Goal: Information Seeking & Learning: Learn about a topic

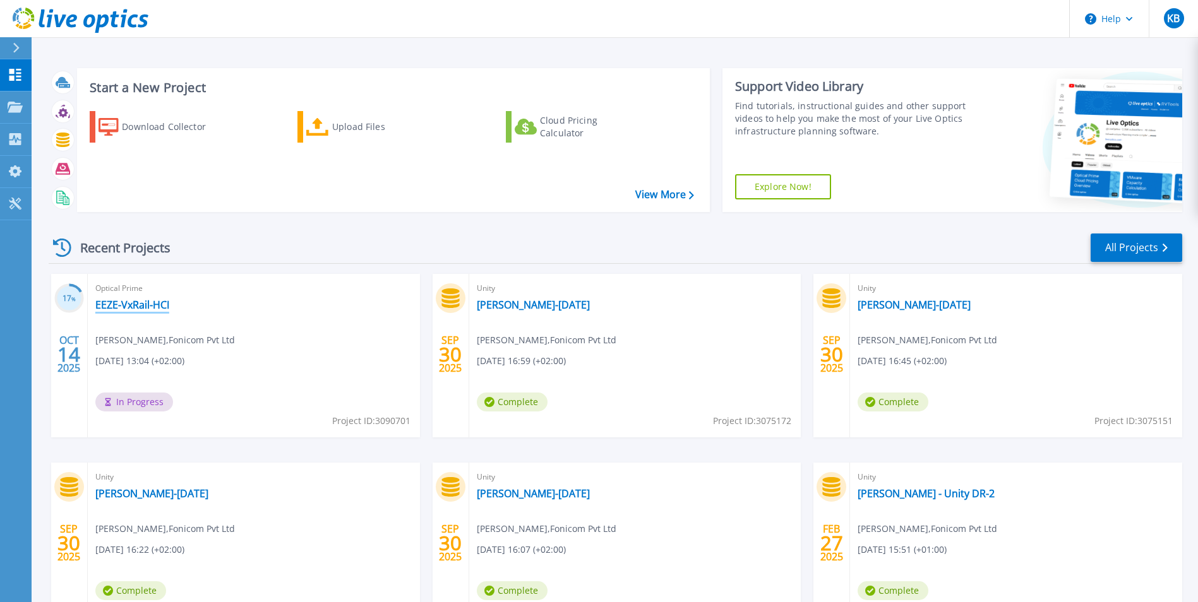
click at [138, 308] on link "EEZE-VxRail-HCI" at bounding box center [132, 305] width 74 height 13
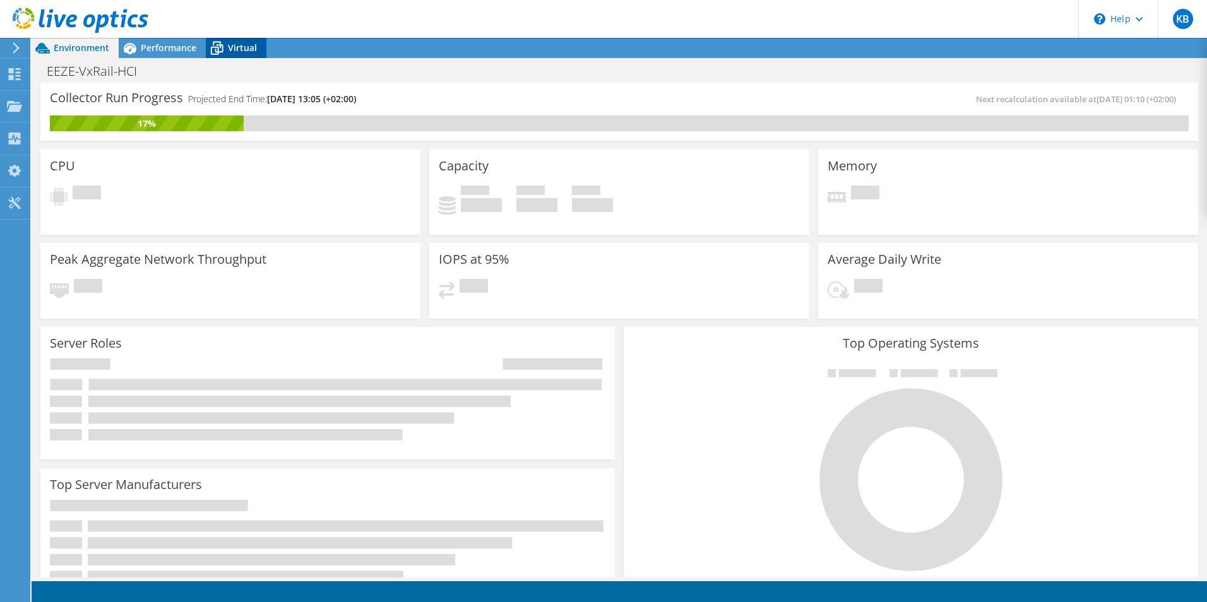
click at [244, 50] on span "Virtual" at bounding box center [242, 48] width 29 height 12
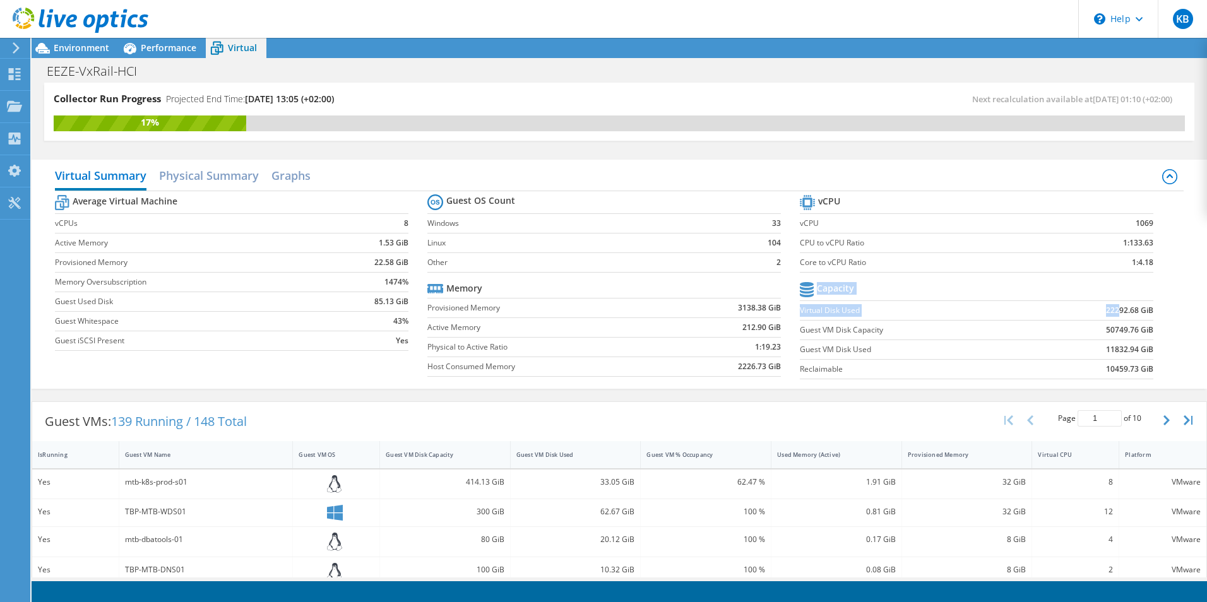
drag, startPoint x: 1151, startPoint y: 310, endPoint x: 1111, endPoint y: 309, distance: 40.4
click at [1111, 309] on section "vCPU vCPU 1069 CPU to vCPU Ratio 1:133.63 Core to vCPU Ratio 1:4.18 Capacity Vi…" at bounding box center [986, 289] width 372 height 194
drag, startPoint x: 1111, startPoint y: 309, endPoint x: 1070, endPoint y: 314, distance: 41.3
click at [1070, 314] on td "22292.68 GiB" at bounding box center [1092, 311] width 122 height 20
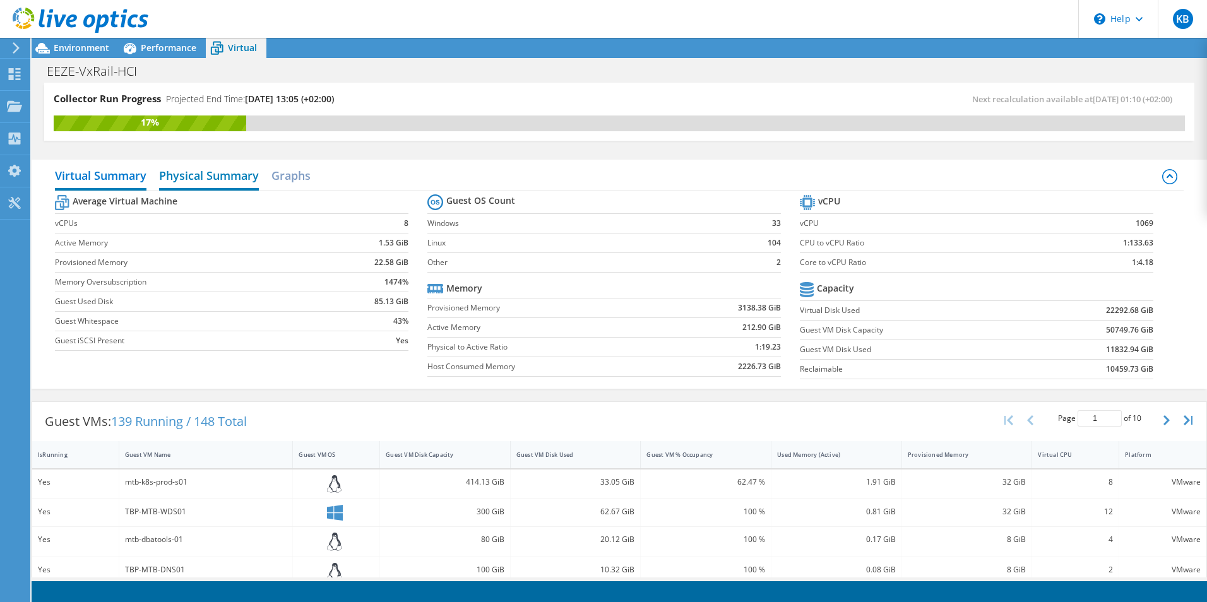
click at [226, 167] on h2 "Physical Summary" at bounding box center [209, 177] width 100 height 28
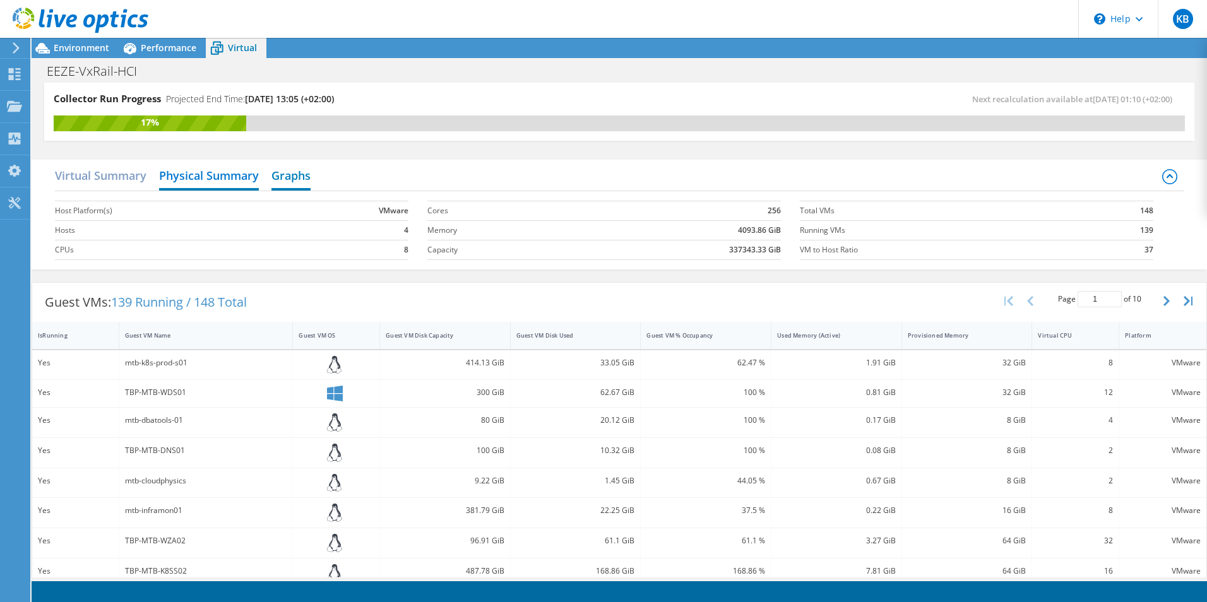
click at [297, 172] on h2 "Graphs" at bounding box center [290, 177] width 39 height 28
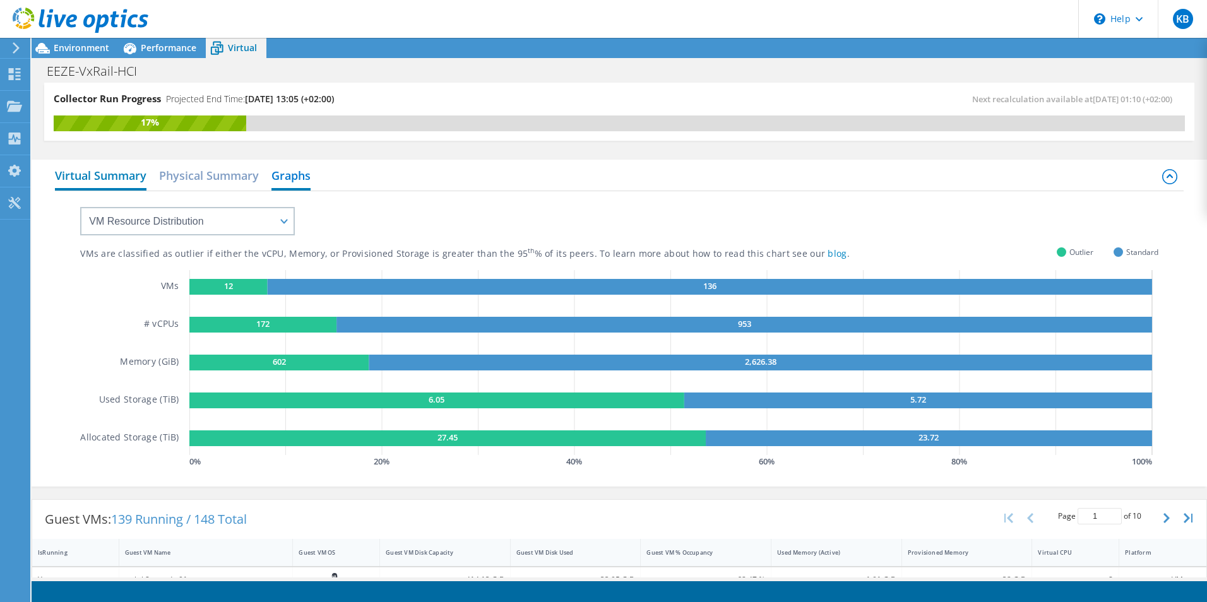
click at [105, 176] on h2 "Virtual Summary" at bounding box center [101, 177] width 92 height 28
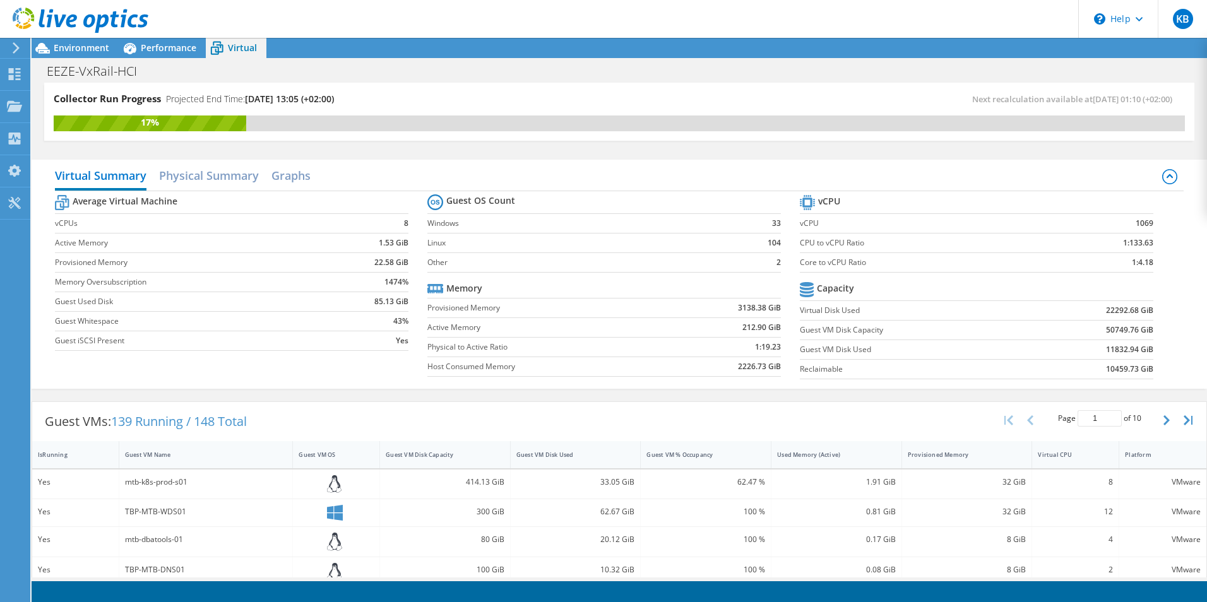
scroll to position [126, 0]
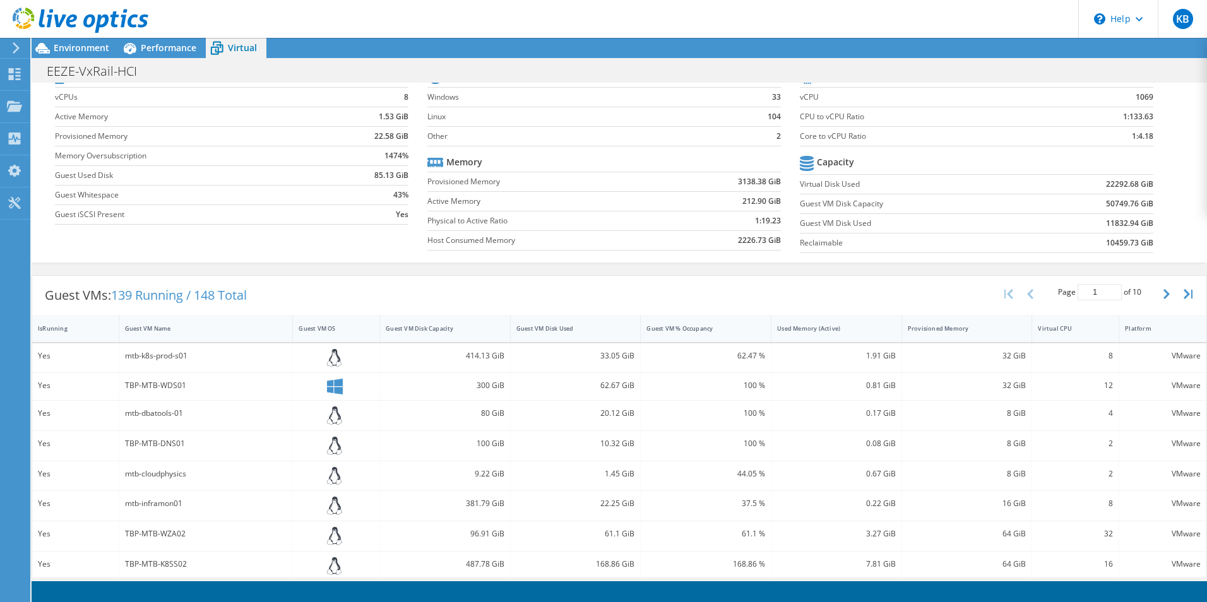
click at [7, 48] on div at bounding box center [14, 47] width 14 height 11
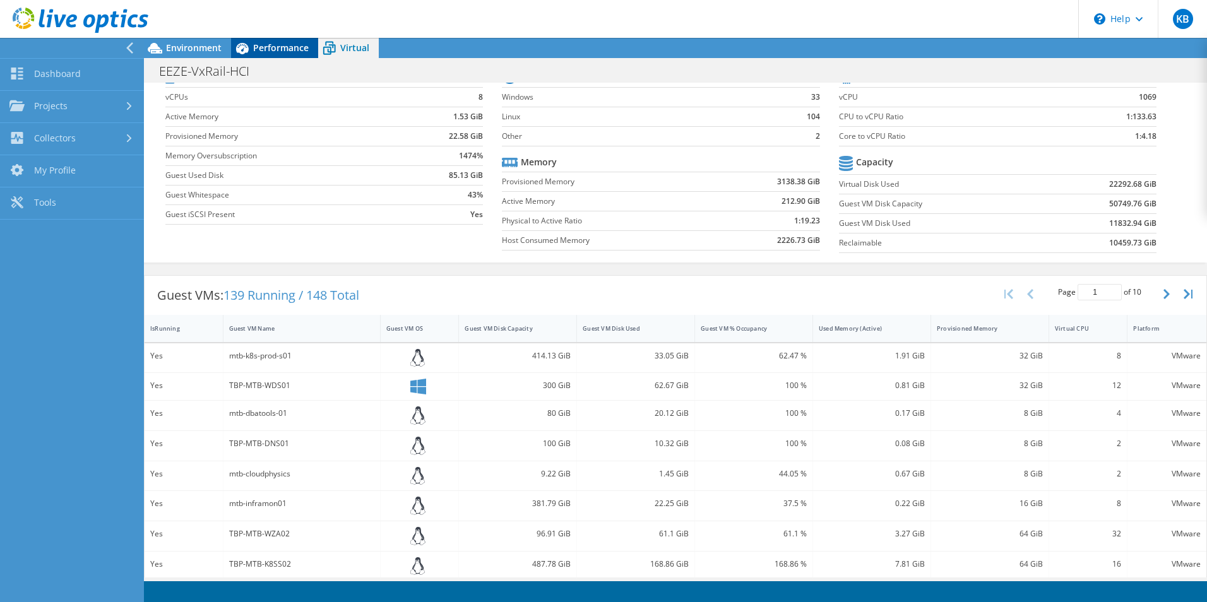
click at [261, 47] on span "Performance" at bounding box center [281, 48] width 56 height 12
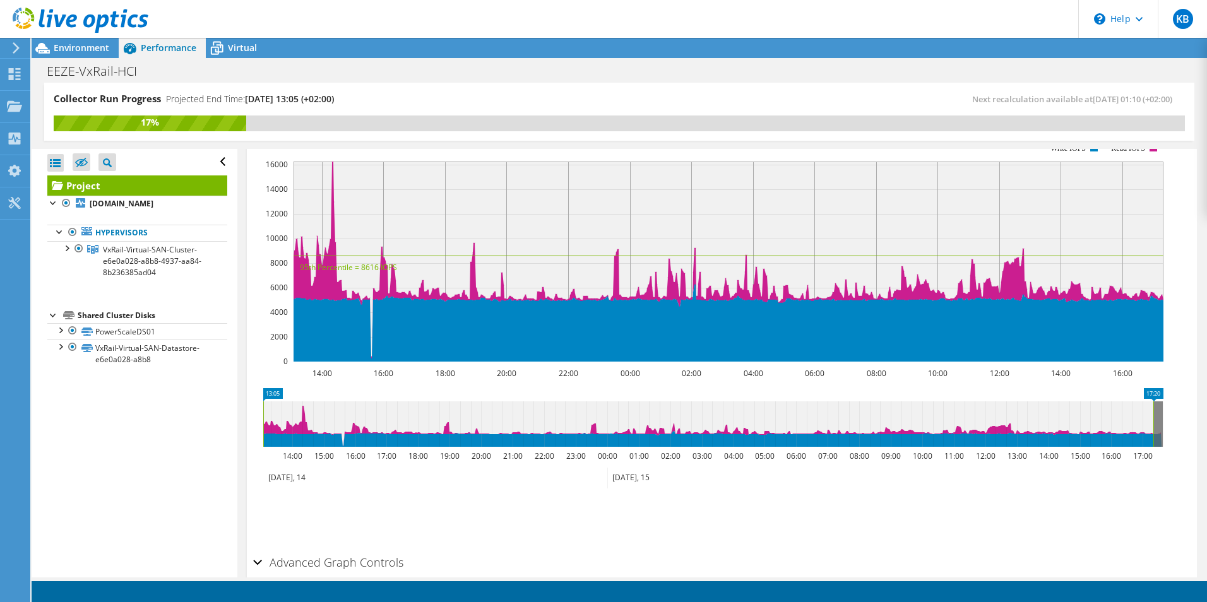
scroll to position [290, 0]
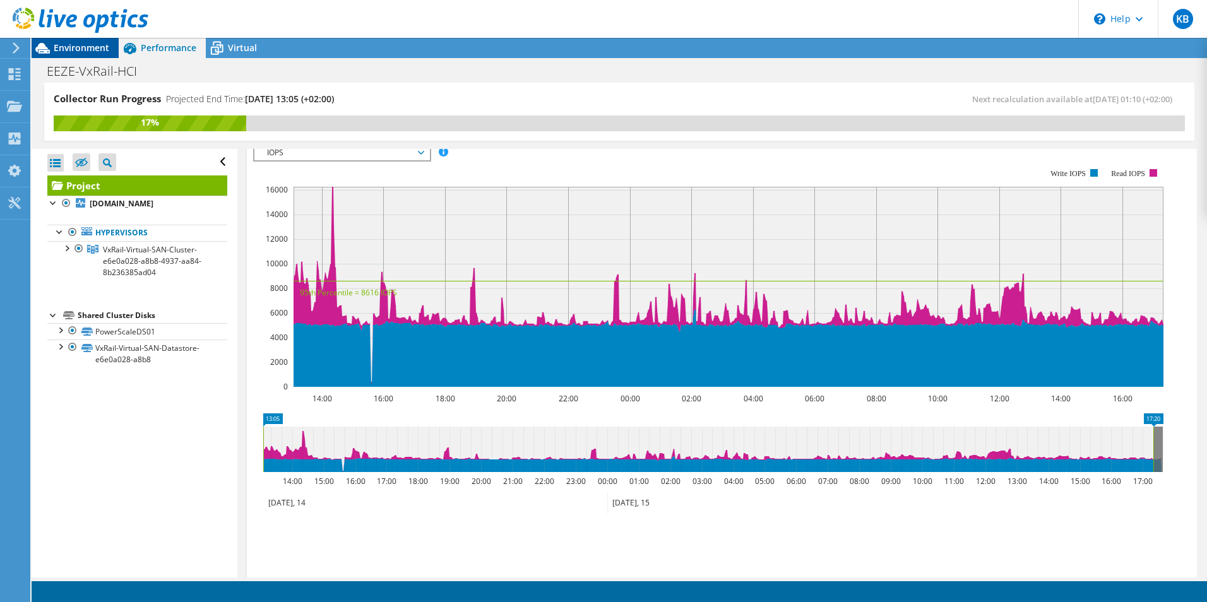
click at [86, 49] on span "Environment" at bounding box center [82, 48] width 56 height 12
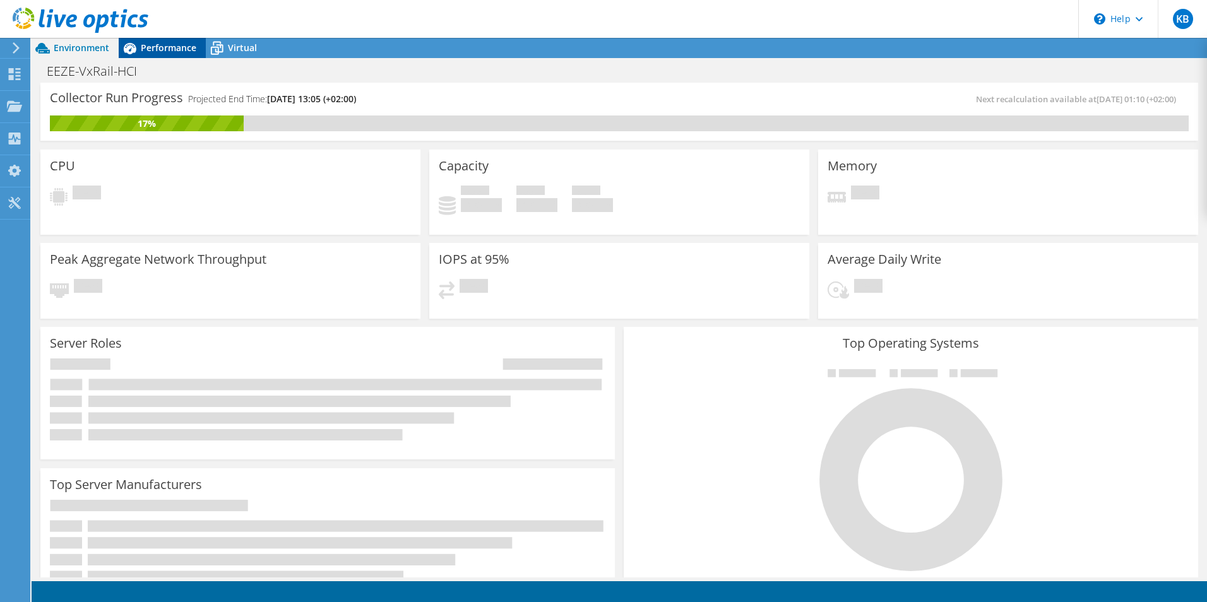
click at [146, 43] on span "Performance" at bounding box center [169, 48] width 56 height 12
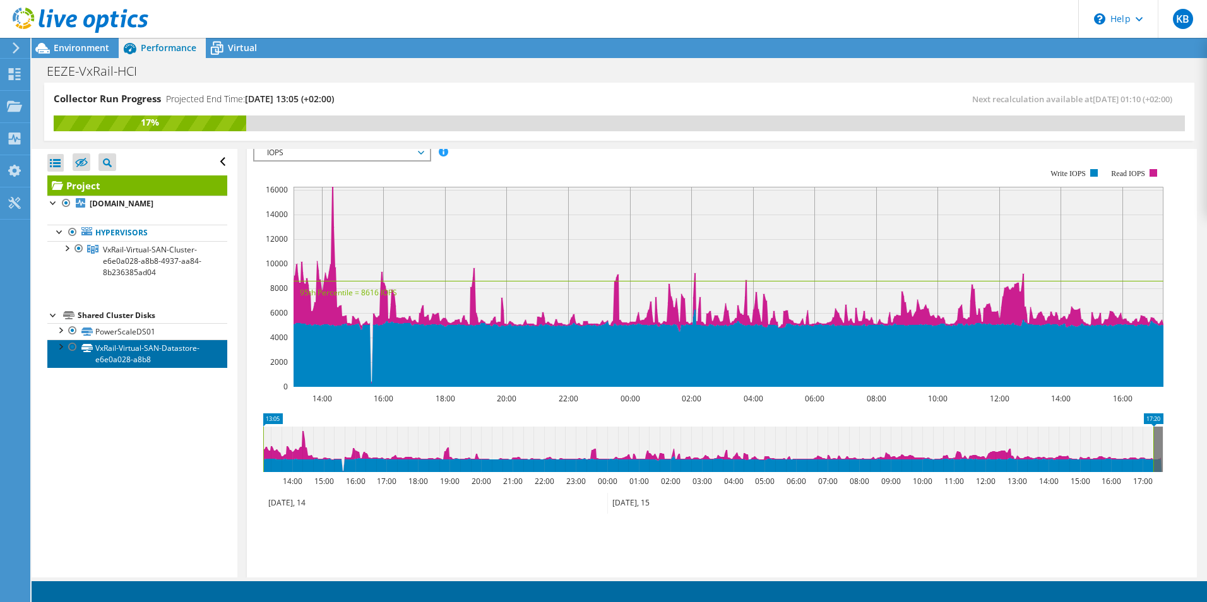
click at [115, 349] on link "VxRail-Virtual-SAN-Datastore-e6e0a028-a8b8" at bounding box center [137, 354] width 180 height 28
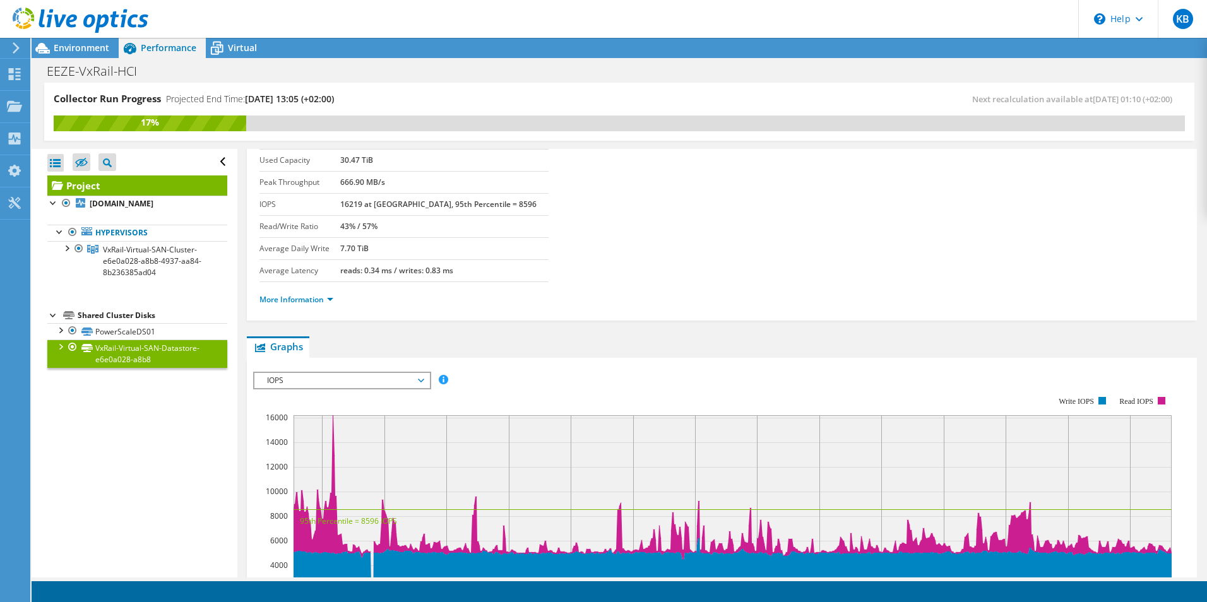
scroll to position [0, 0]
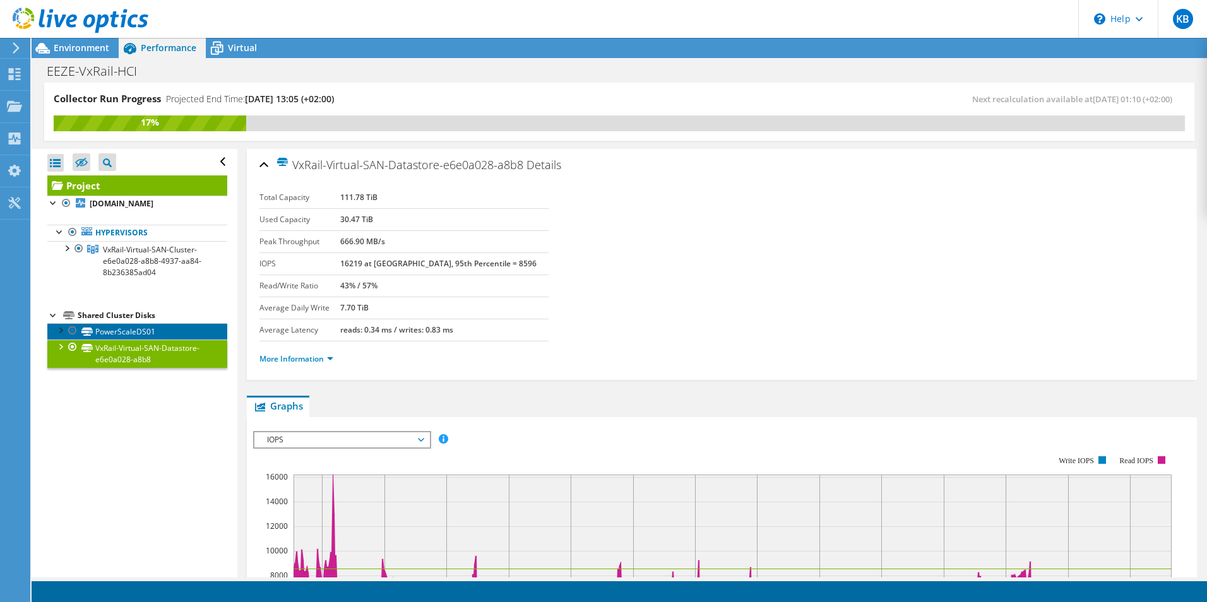
click at [128, 328] on link "PowerScaleDS01" at bounding box center [137, 331] width 180 height 16
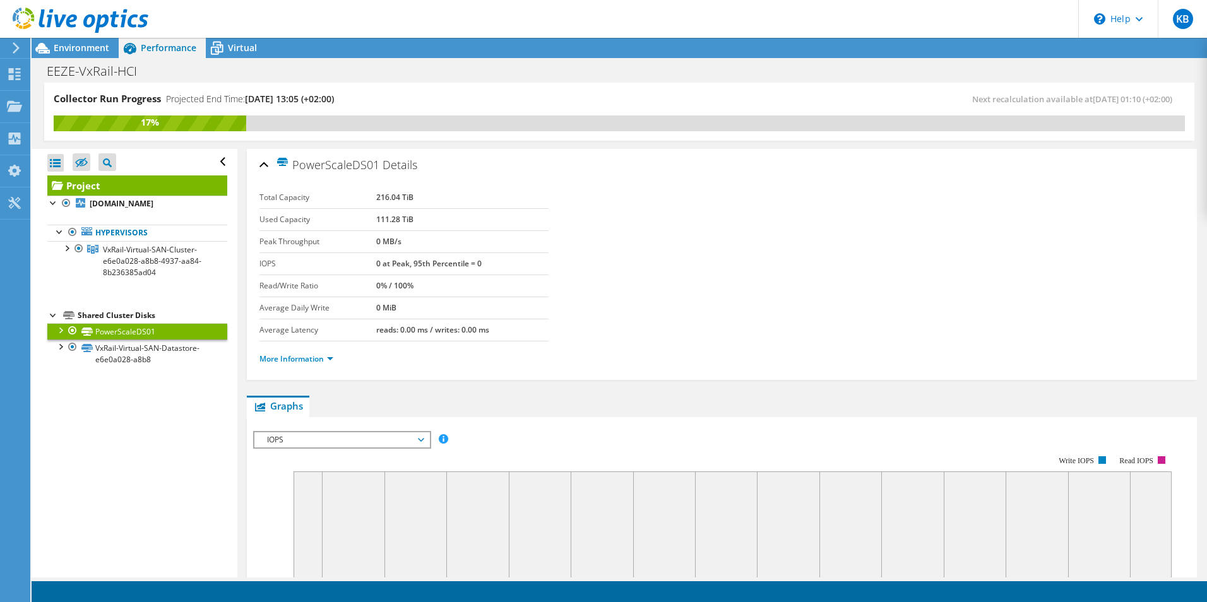
click at [128, 328] on link "PowerScaleDS01" at bounding box center [137, 331] width 180 height 16
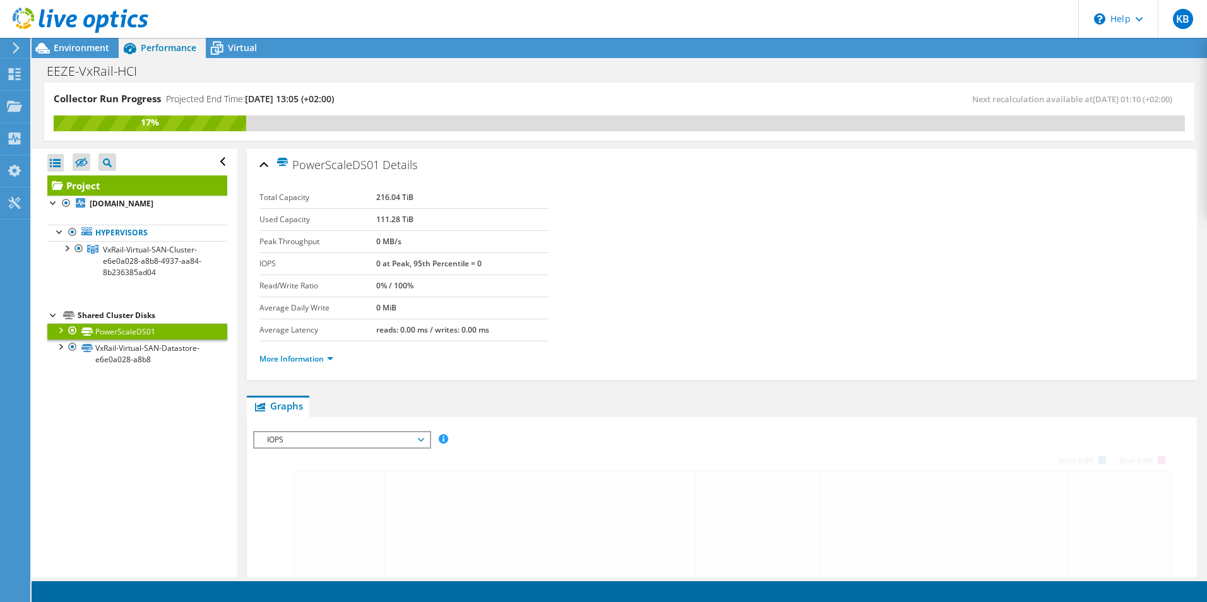
click at [128, 328] on link "PowerScaleDS01" at bounding box center [137, 331] width 180 height 16
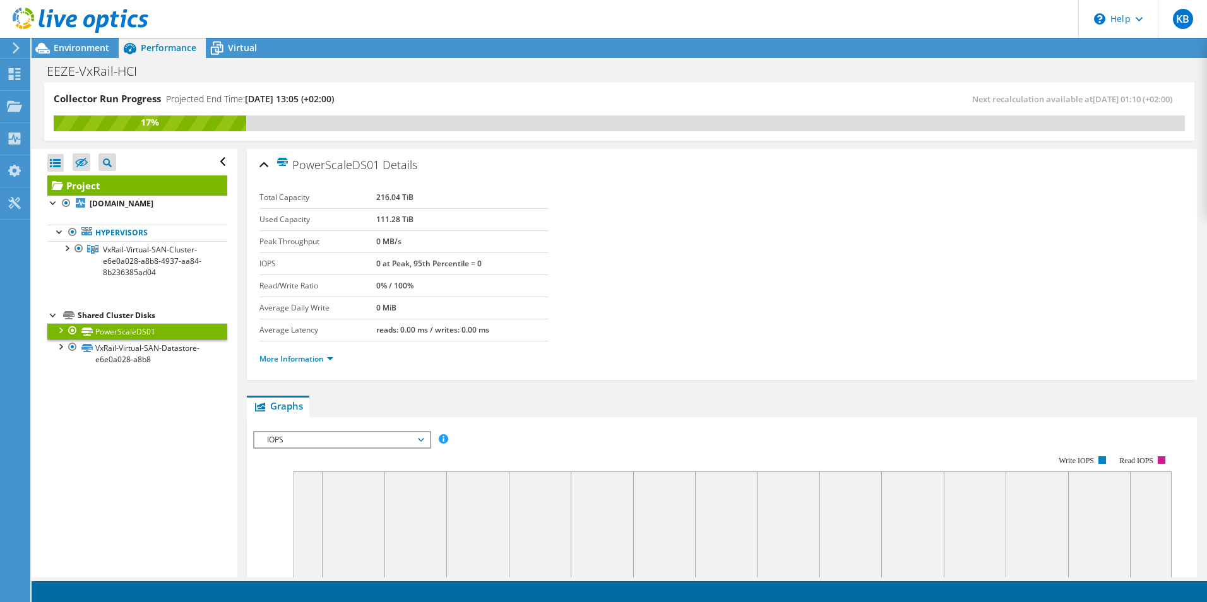
click at [59, 330] on div at bounding box center [60, 329] width 13 height 13
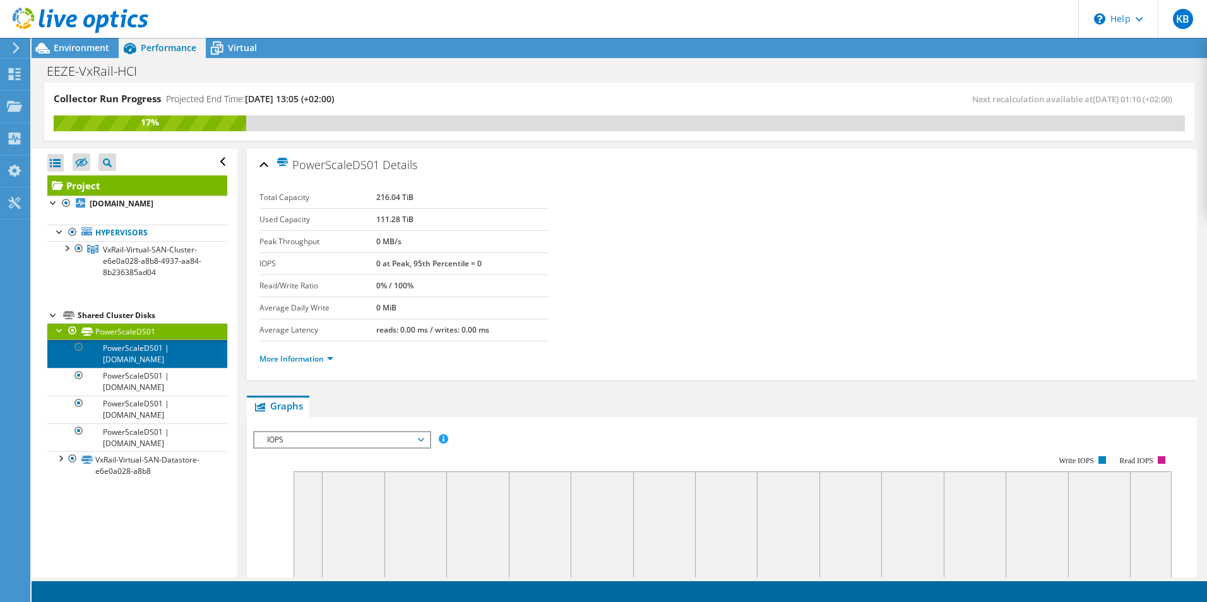
click at [148, 350] on link "PowerScaleDS01 | tbp-mtb-vxrn01.tainbp.net" at bounding box center [137, 354] width 180 height 28
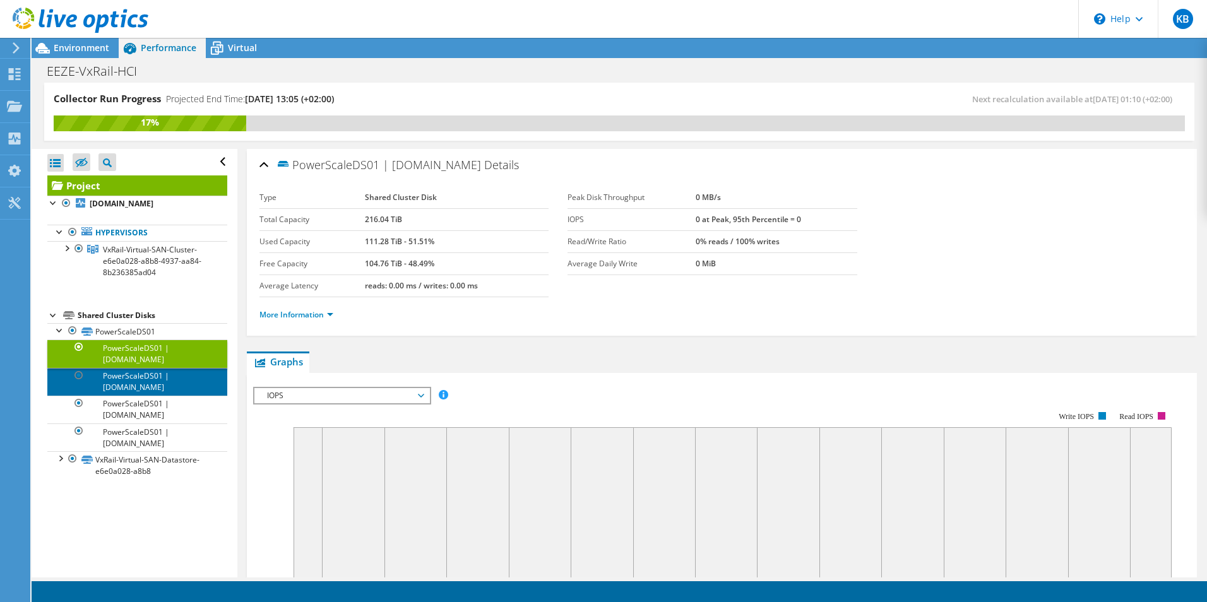
click at [176, 388] on link "PowerScaleDS01 | tbp-mtb-vxrn02.tainbp.net" at bounding box center [137, 382] width 180 height 28
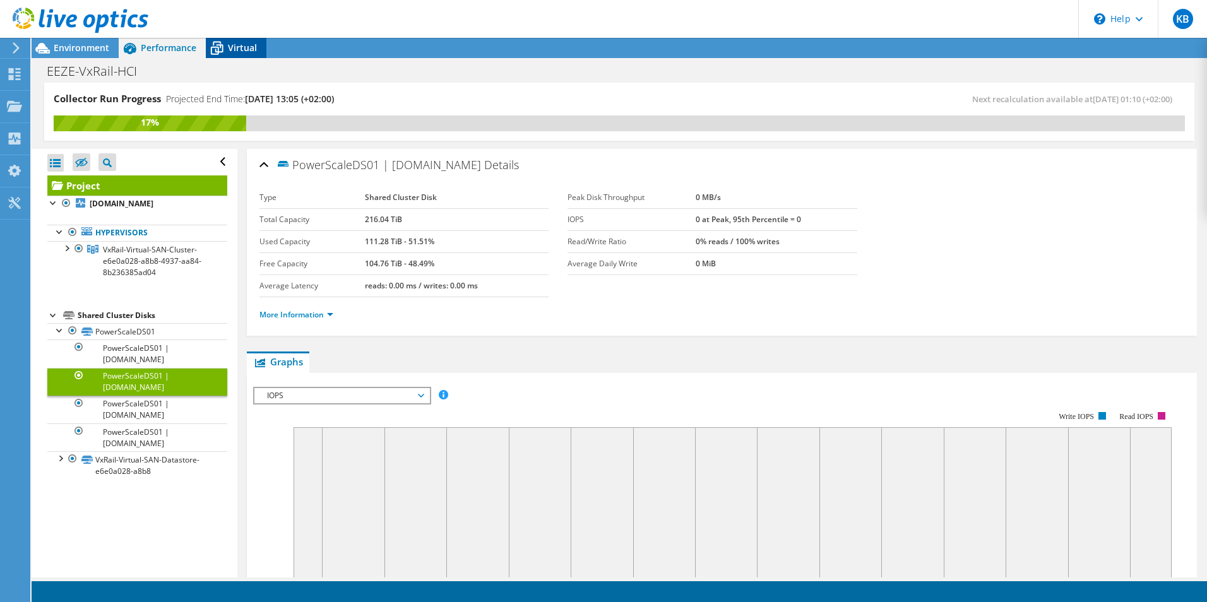
click at [234, 41] on div "Virtual" at bounding box center [236, 48] width 61 height 20
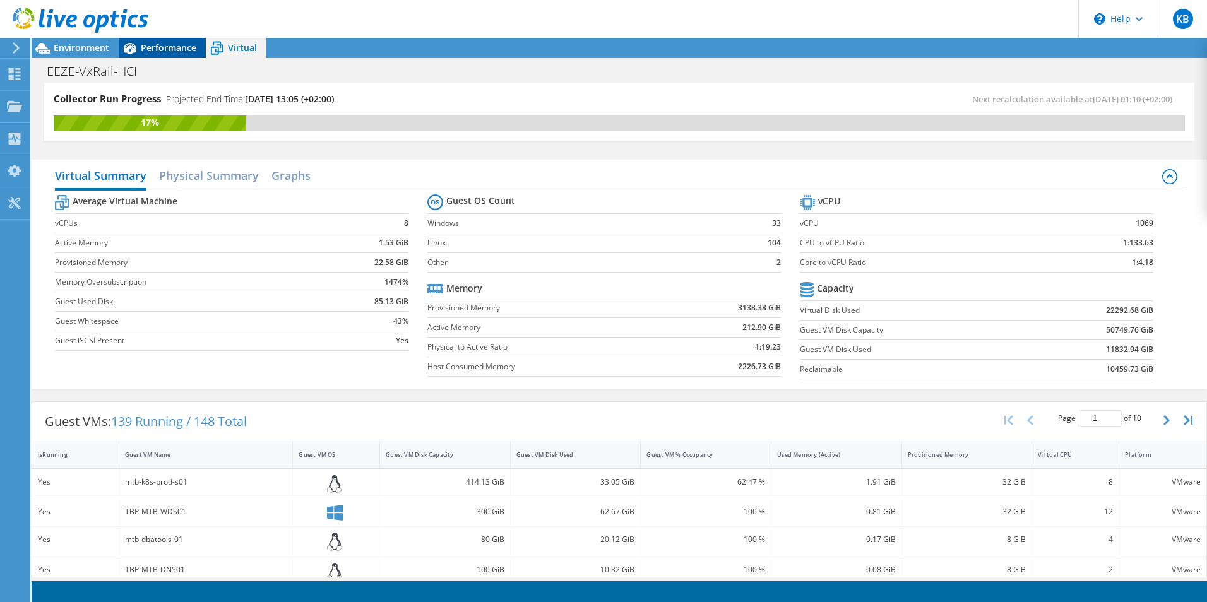
click at [146, 50] on span "Performance" at bounding box center [169, 48] width 56 height 12
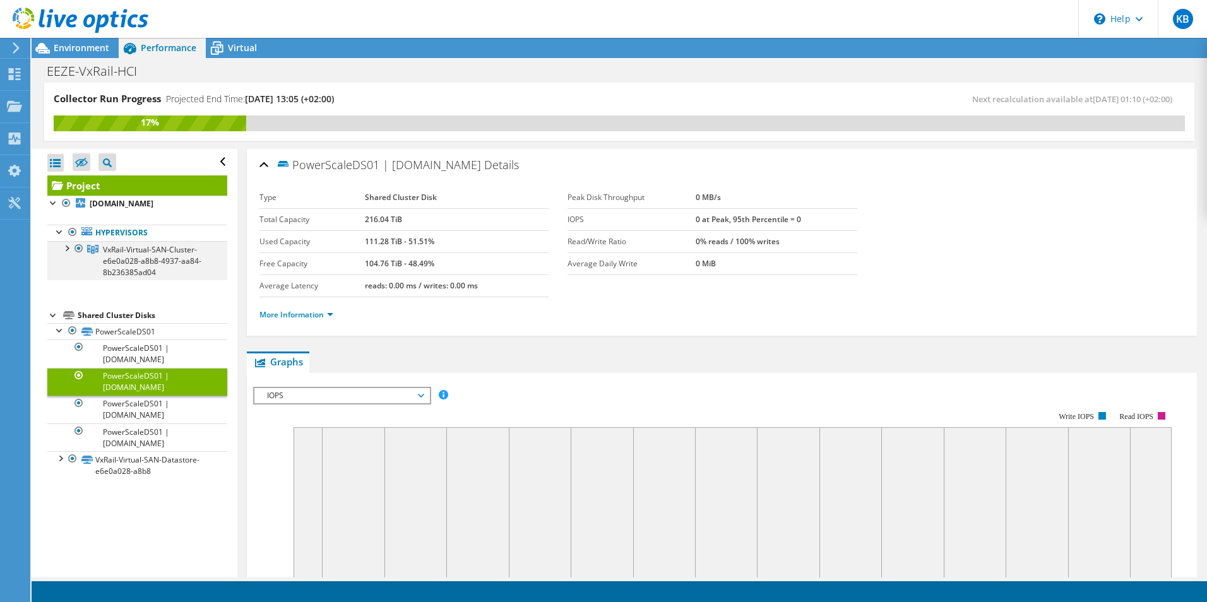
click at [68, 247] on div at bounding box center [66, 247] width 13 height 13
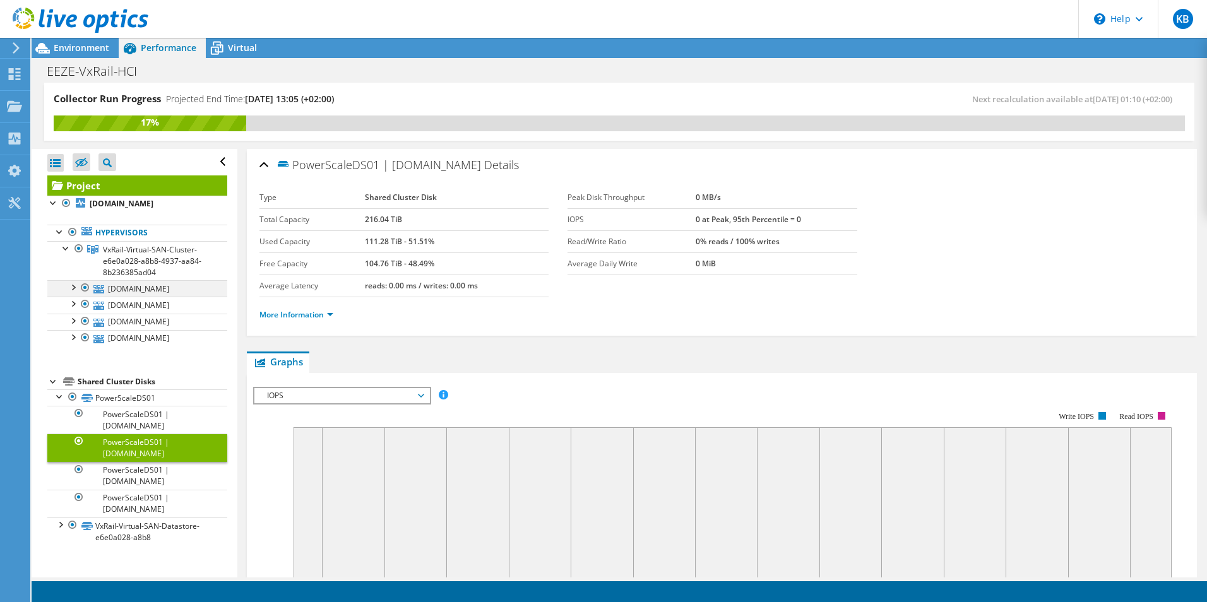
click at [67, 287] on div at bounding box center [72, 286] width 13 height 13
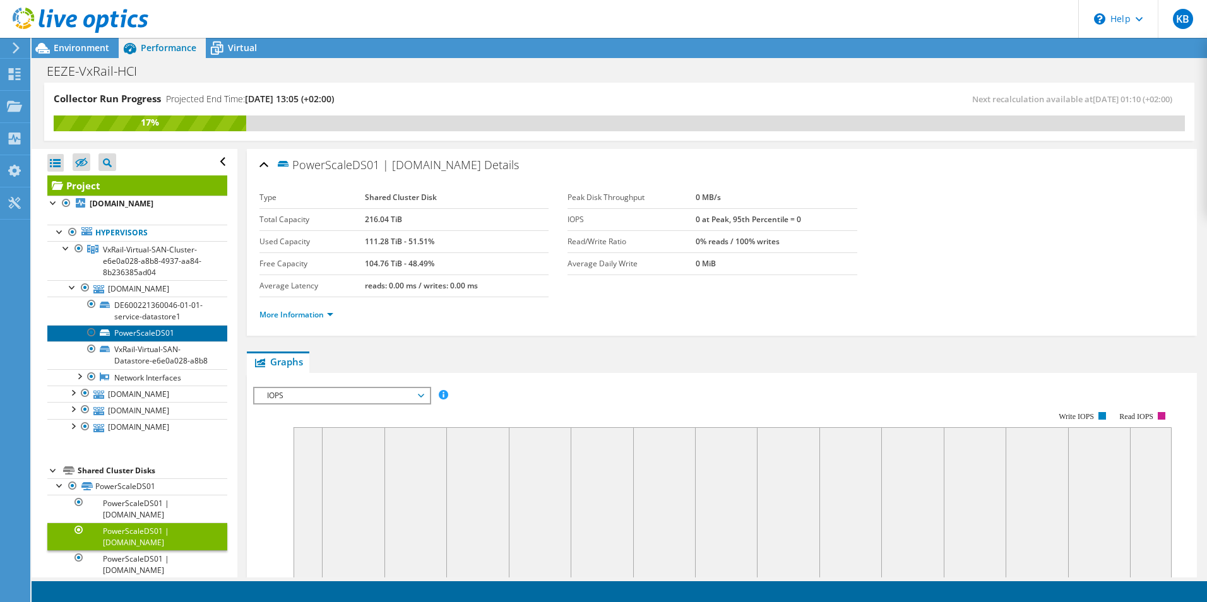
click at [150, 335] on link "PowerScaleDS01" at bounding box center [137, 333] width 180 height 16
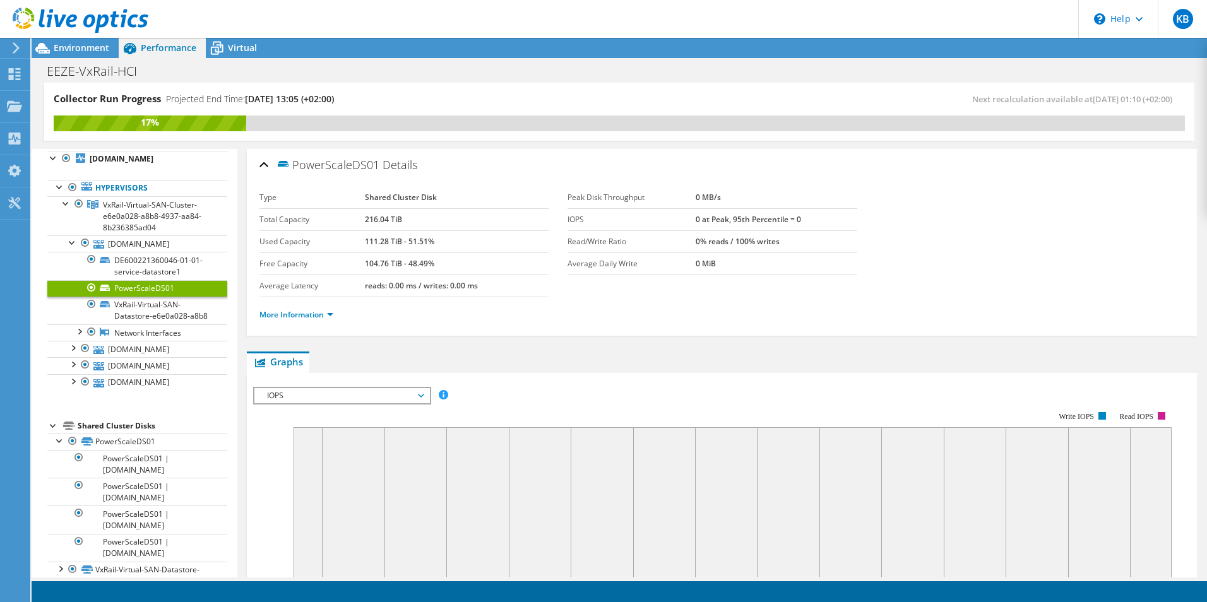
scroll to position [63, 0]
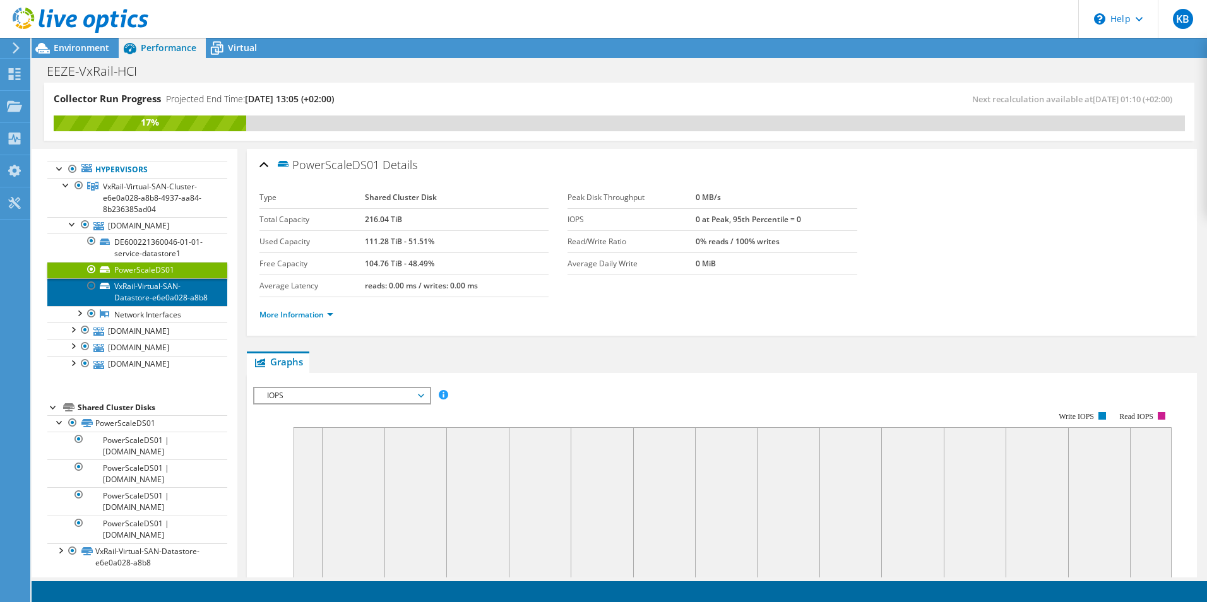
click at [148, 292] on link "VxRail-Virtual-SAN-Datastore-e6e0a028-a8b8" at bounding box center [137, 292] width 180 height 28
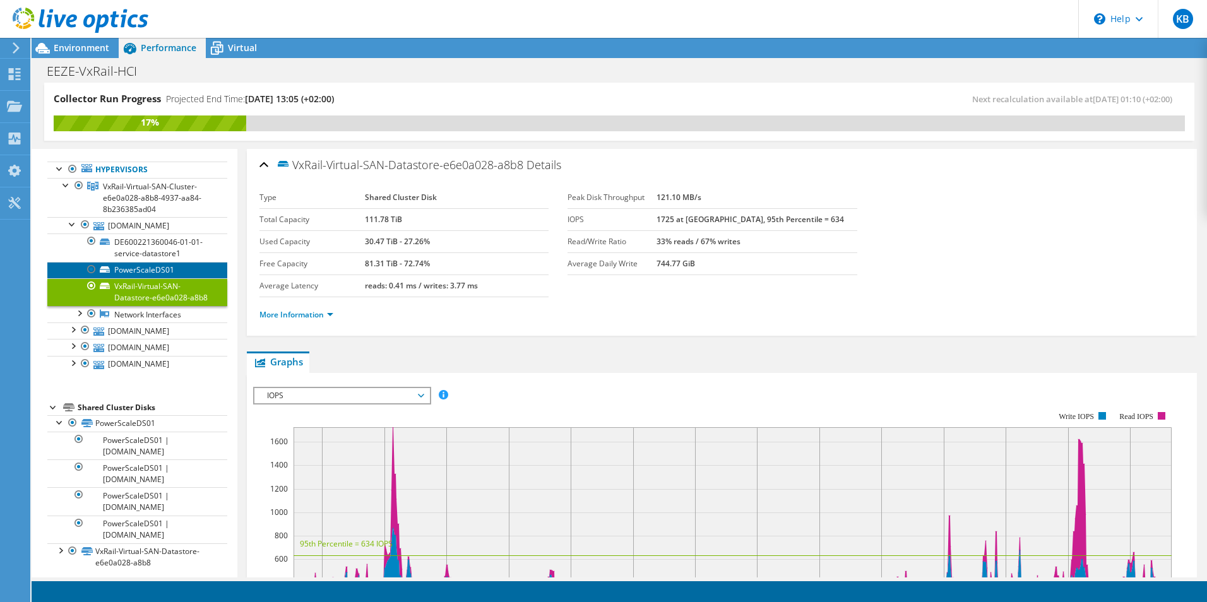
click at [149, 272] on link "PowerScaleDS01" at bounding box center [137, 270] width 180 height 16
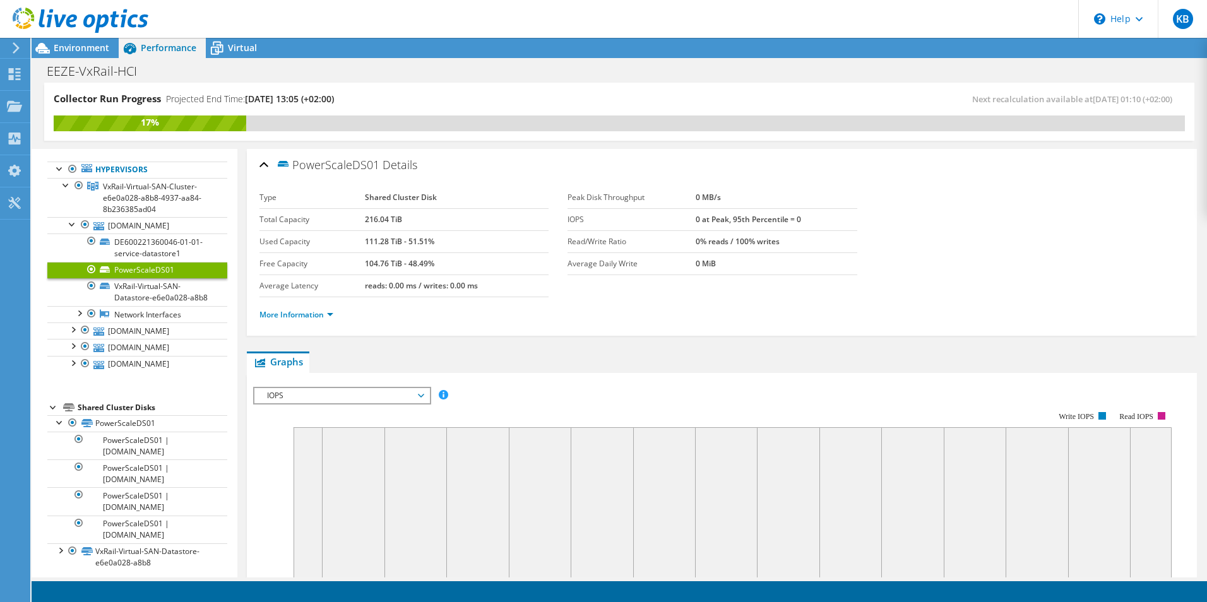
click at [295, 391] on span "IOPS" at bounding box center [342, 395] width 162 height 15
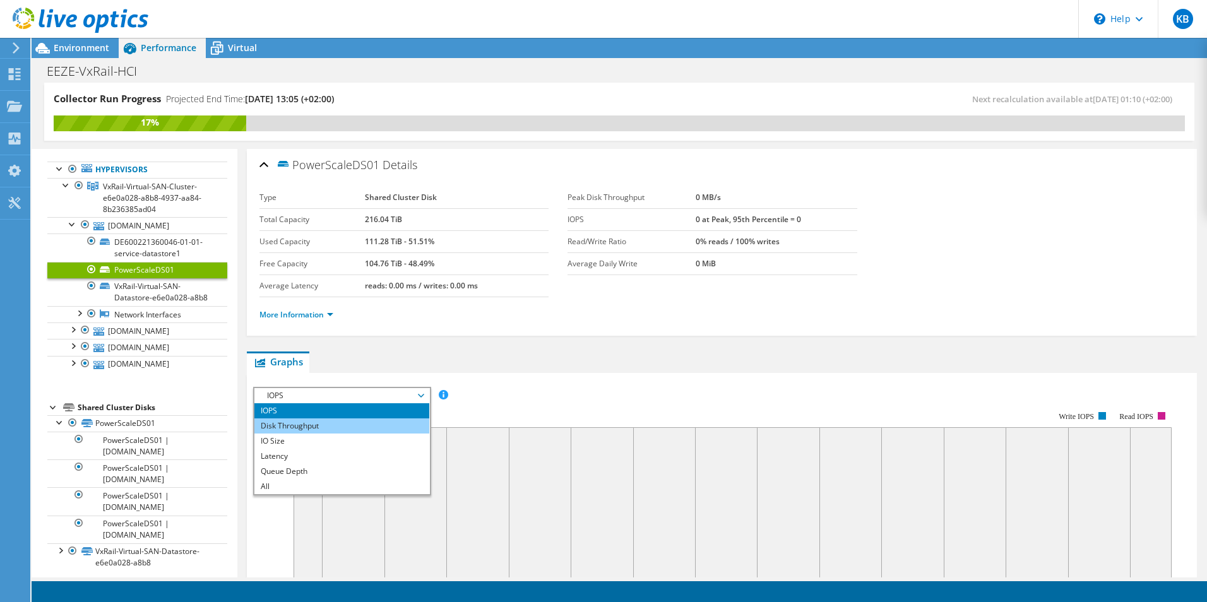
click at [306, 426] on li "Disk Throughput" at bounding box center [341, 426] width 175 height 15
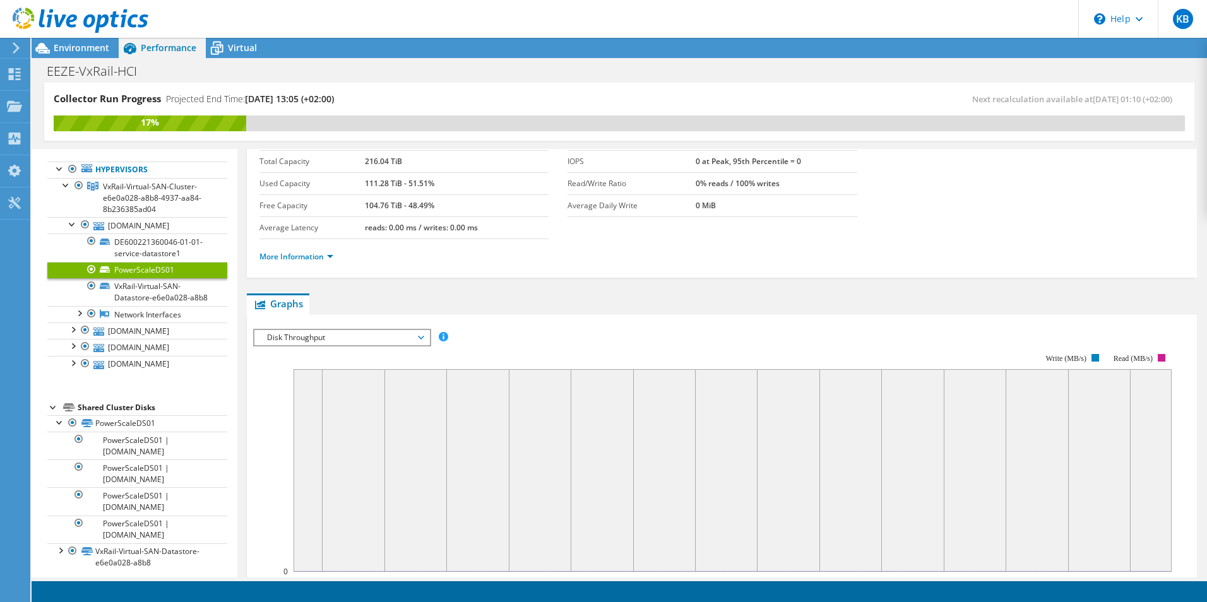
scroll to position [0, 0]
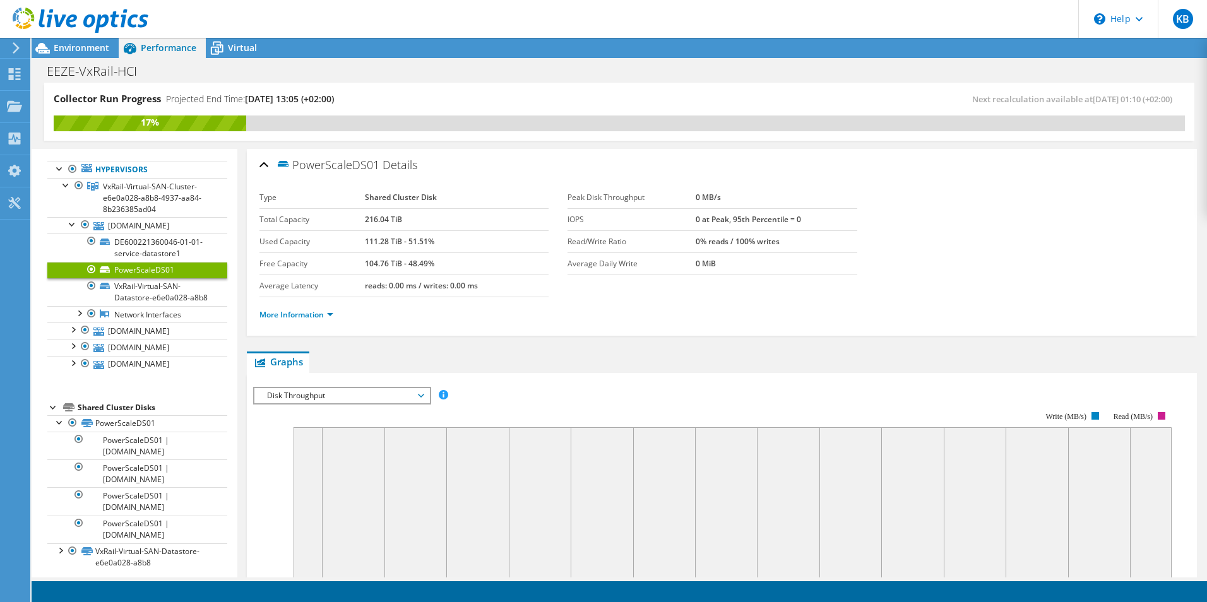
click at [136, 273] on link "PowerScaleDS01" at bounding box center [137, 270] width 180 height 16
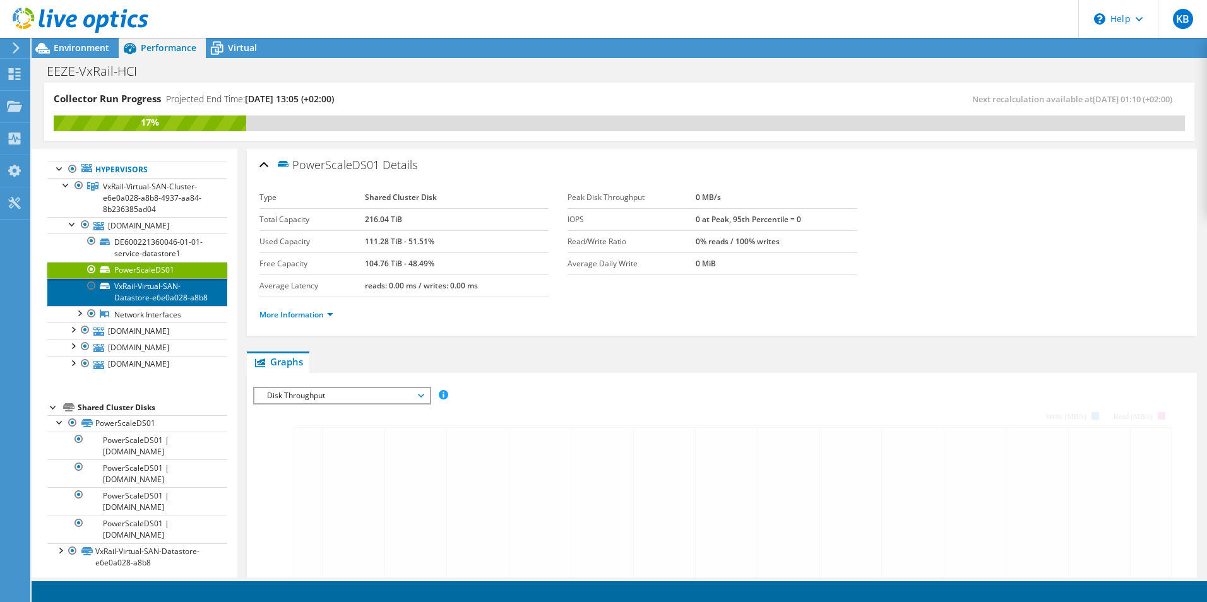
click at [136, 288] on link "VxRail-Virtual-SAN-Datastore-e6e0a028-a8b8" at bounding box center [137, 292] width 180 height 28
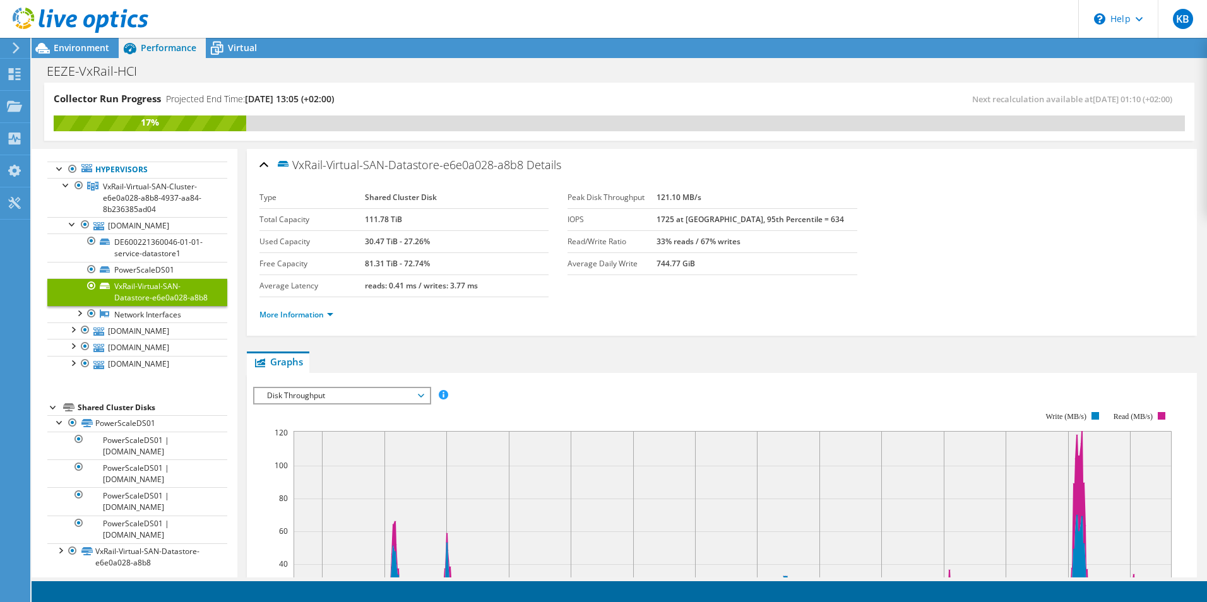
click at [229, 30] on header "KB End User Kenneth Bowman k.bowman@fonicom.com Fonicom Pvt Ltd My Profile Log …" at bounding box center [603, 19] width 1207 height 38
click at [227, 36] on header "KB End User Kenneth Bowman k.bowman@fonicom.com Fonicom Pvt Ltd My Profile Log …" at bounding box center [603, 19] width 1207 height 38
click at [227, 41] on icon at bounding box center [217, 48] width 22 height 22
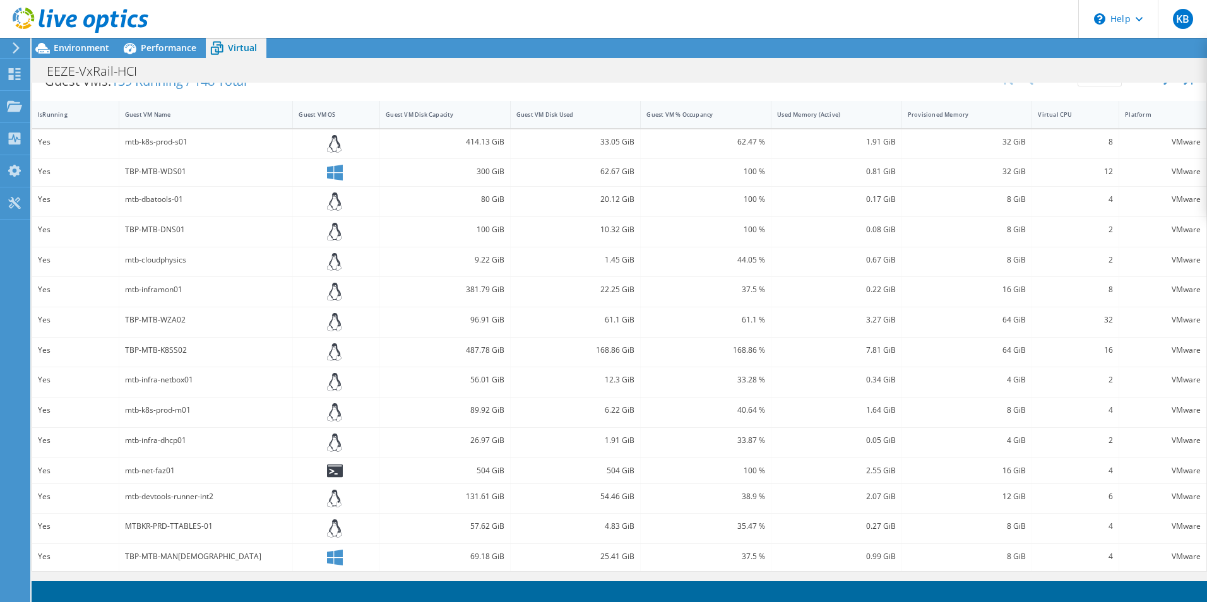
scroll to position [341, 0]
click at [550, 114] on div "Guest VM Disk Used" at bounding box center [568, 114] width 104 height 8
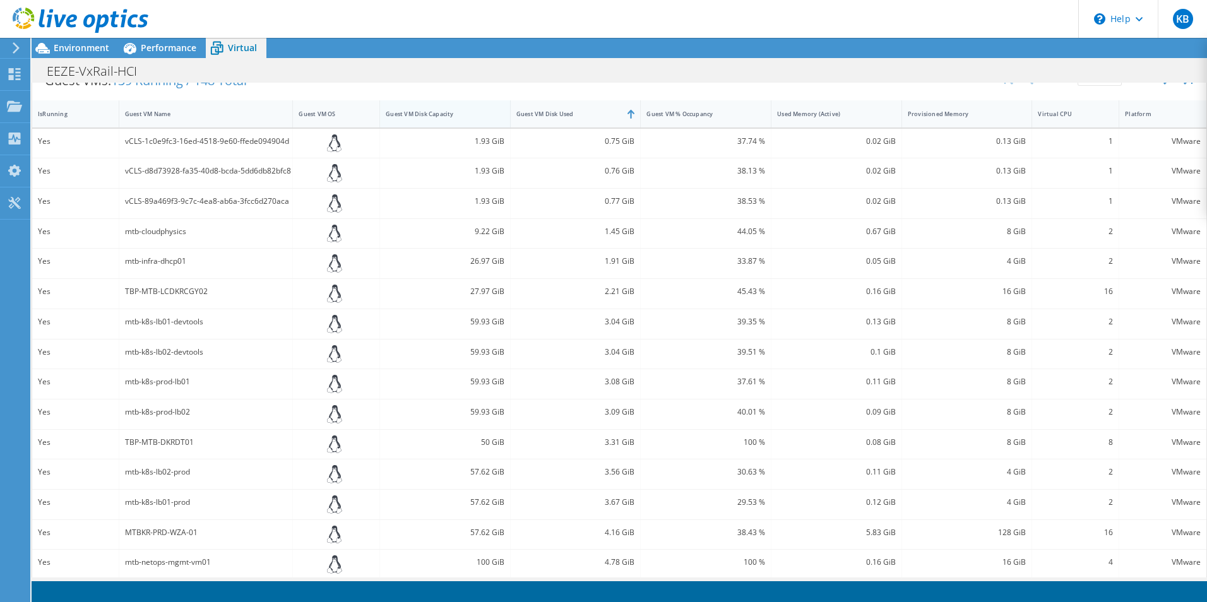
click at [415, 117] on div "Guest VM Disk Capacity" at bounding box center [438, 114] width 104 height 8
click at [418, 114] on div "Guest VM Disk Capacity" at bounding box center [438, 114] width 104 height 8
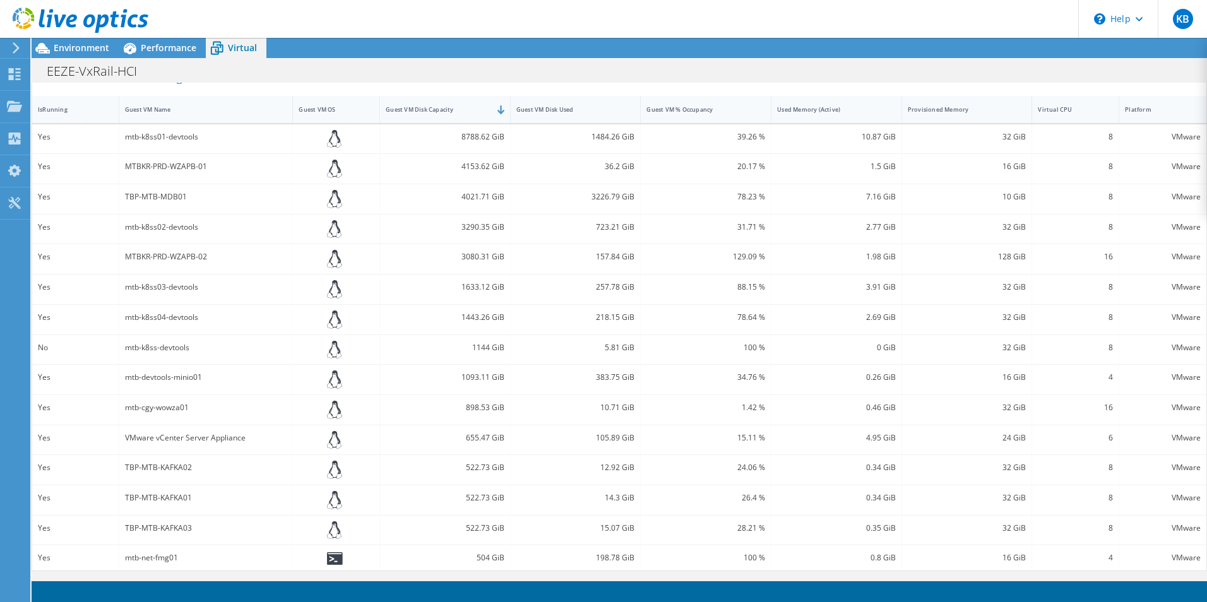
scroll to position [0, 0]
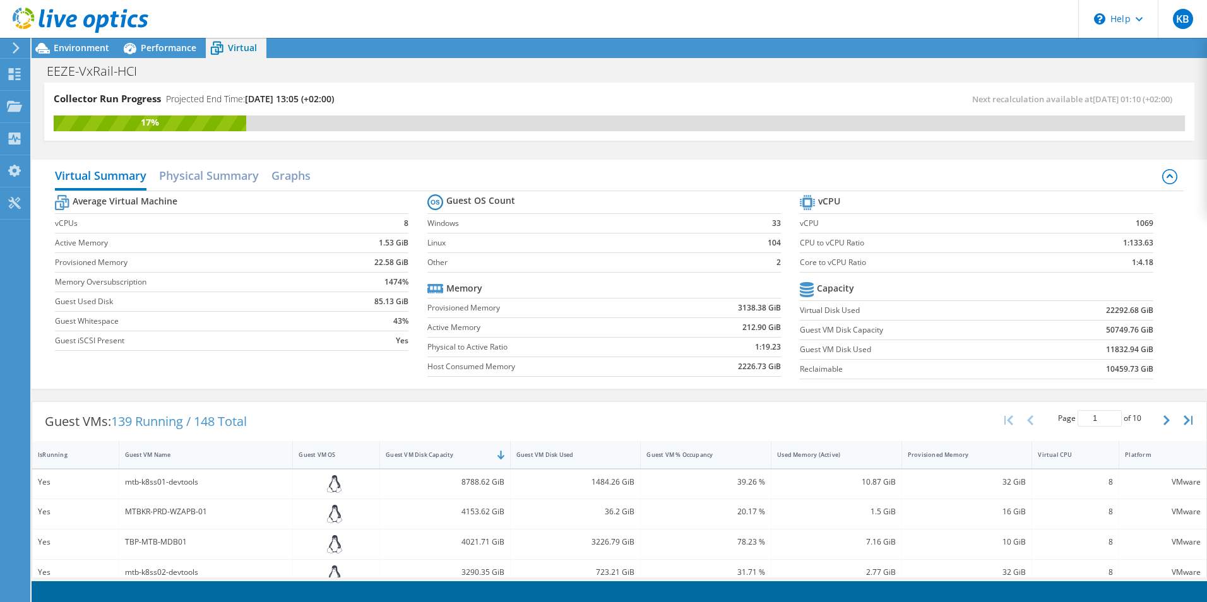
drag, startPoint x: 1155, startPoint y: 420, endPoint x: 1073, endPoint y: 424, distance: 81.5
click at [1164, 420] on icon "button" at bounding box center [1167, 420] width 6 height 10
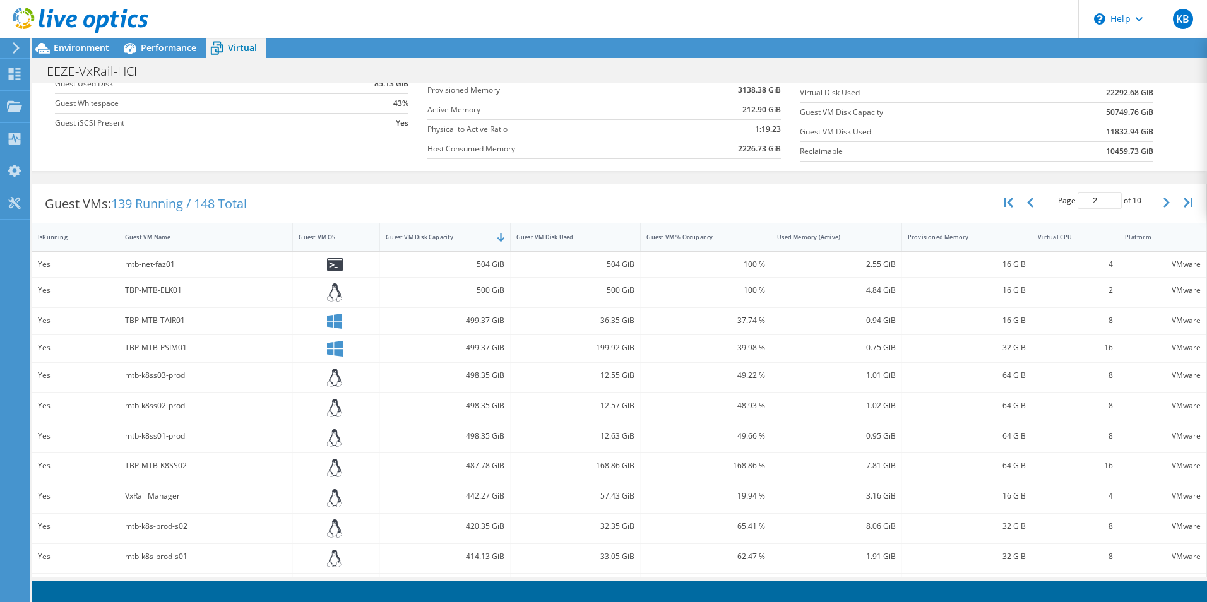
scroll to position [215, 0]
click at [1164, 201] on icon "button" at bounding box center [1167, 206] width 6 height 10
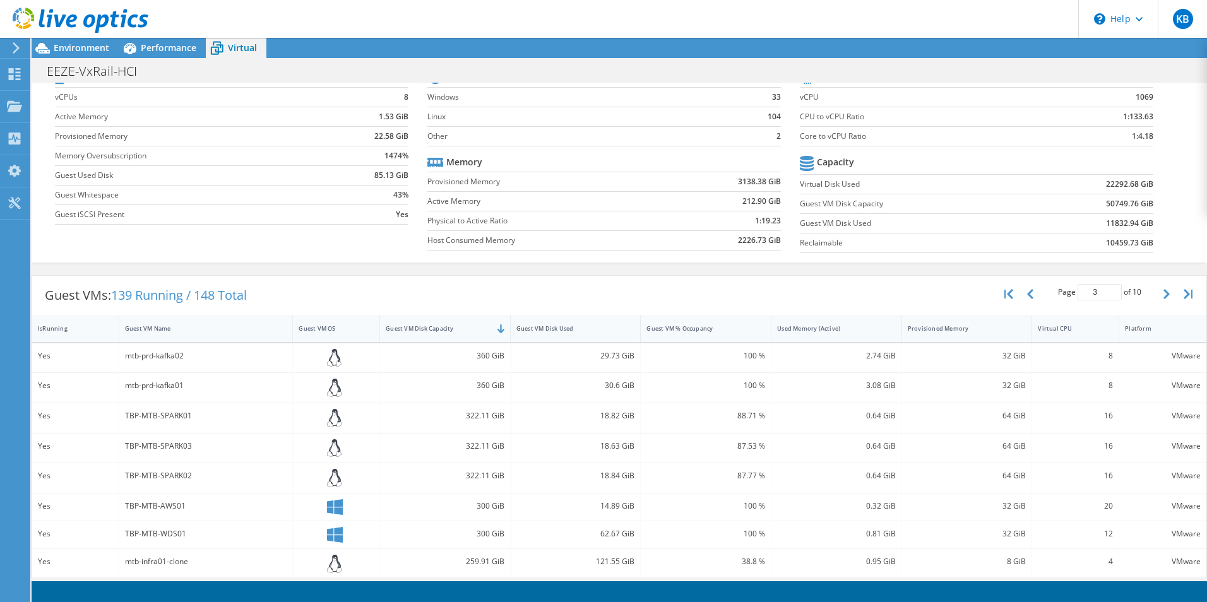
scroll to position [0, 0]
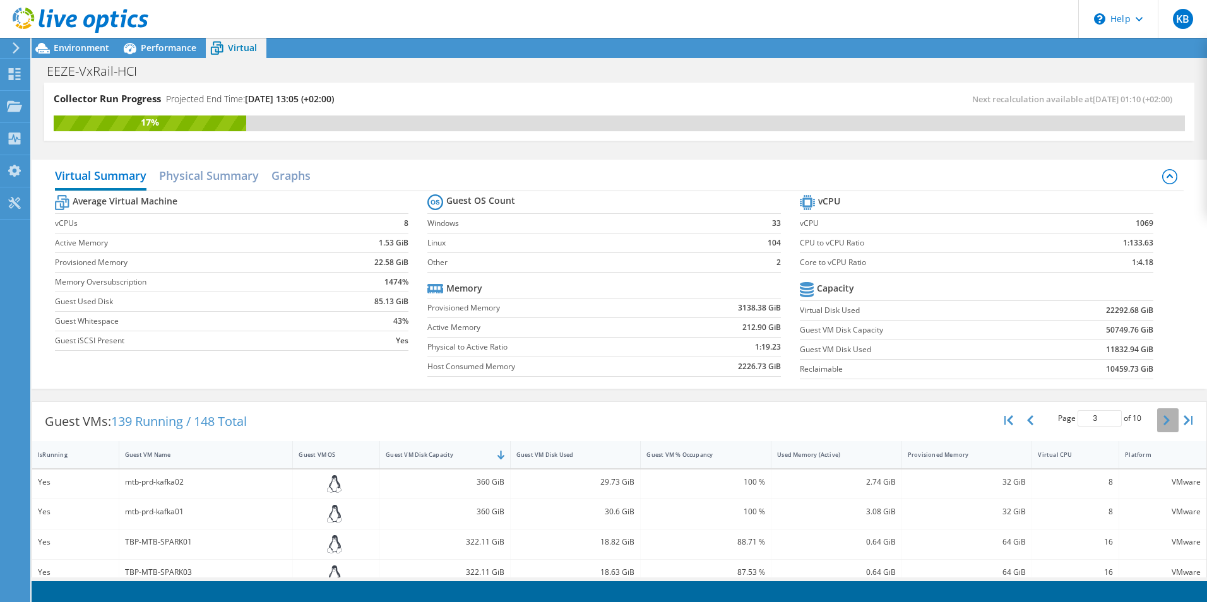
click at [1164, 423] on icon "button" at bounding box center [1167, 420] width 6 height 10
click at [1160, 420] on button "button" at bounding box center [1167, 420] width 21 height 24
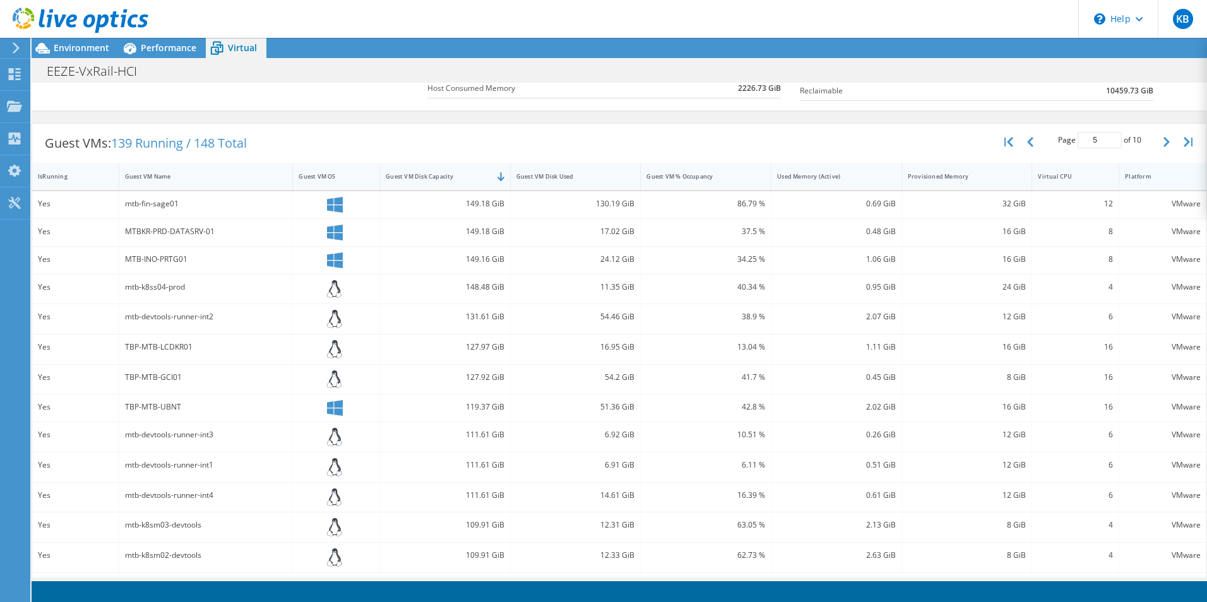
scroll to position [214, 0]
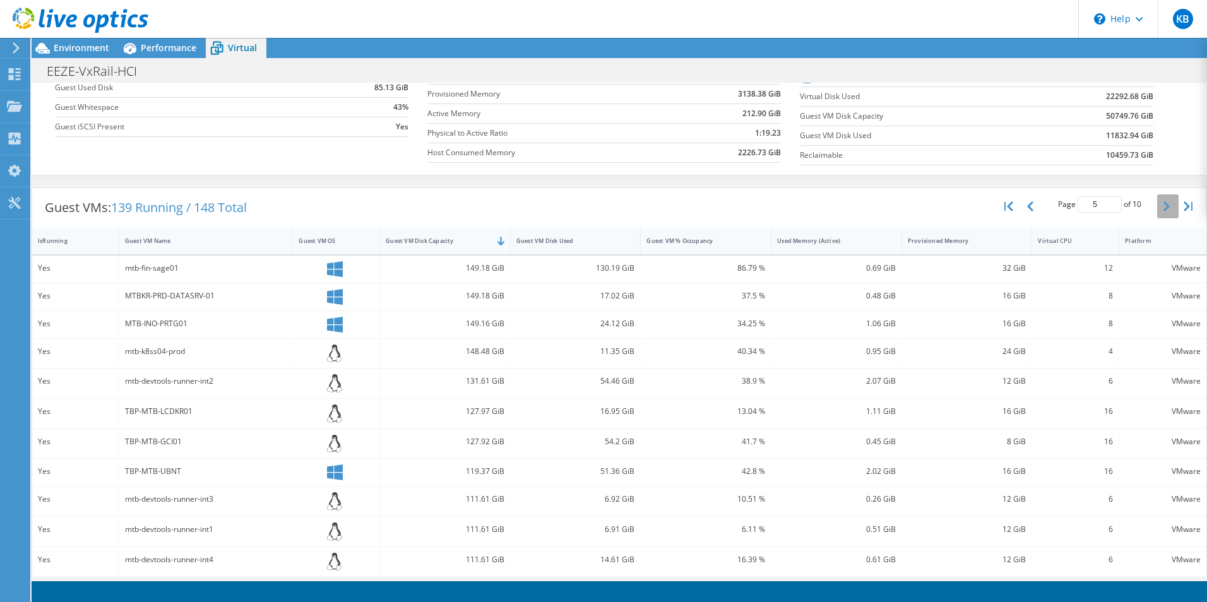
click at [1159, 199] on button "button" at bounding box center [1167, 206] width 21 height 24
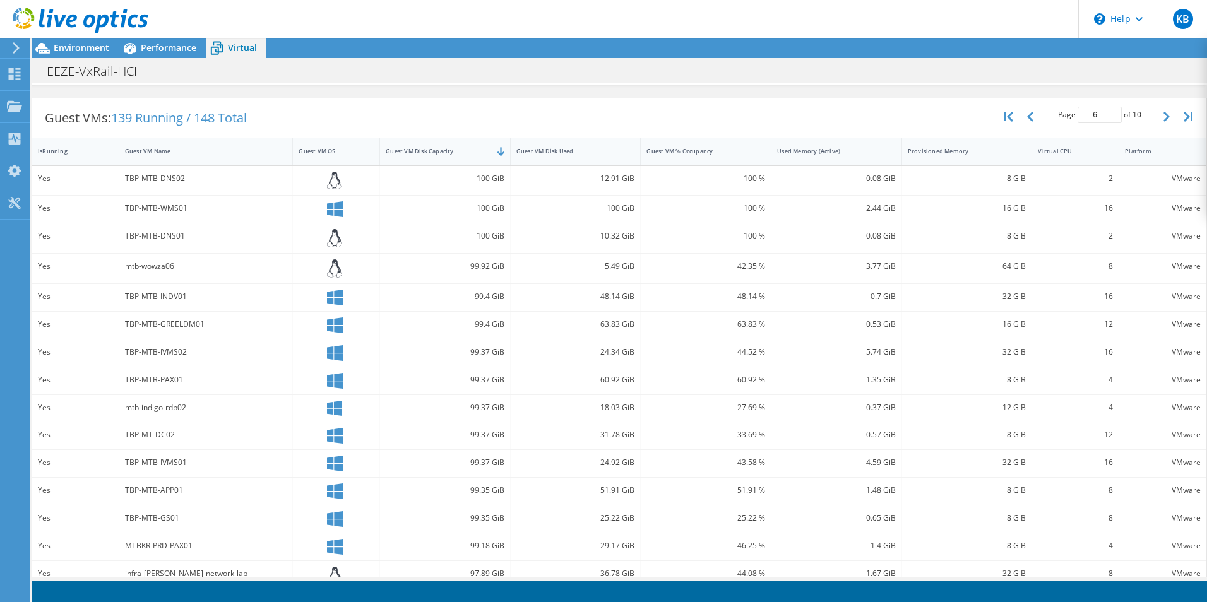
scroll to position [324, 0]
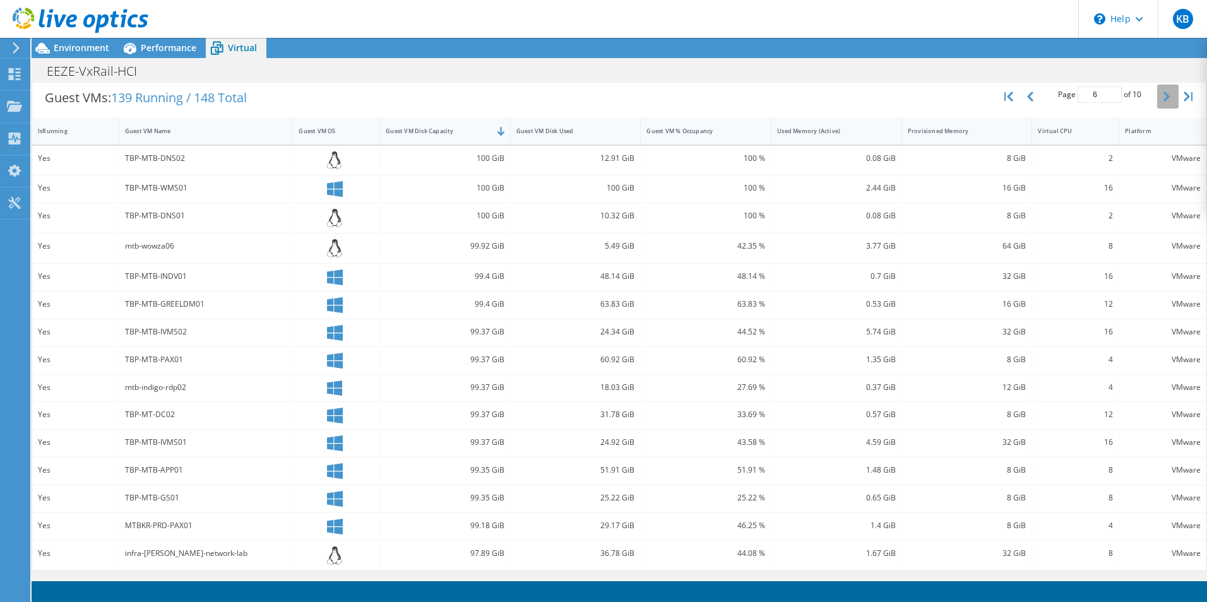
click at [1164, 98] on icon "button" at bounding box center [1167, 97] width 6 height 10
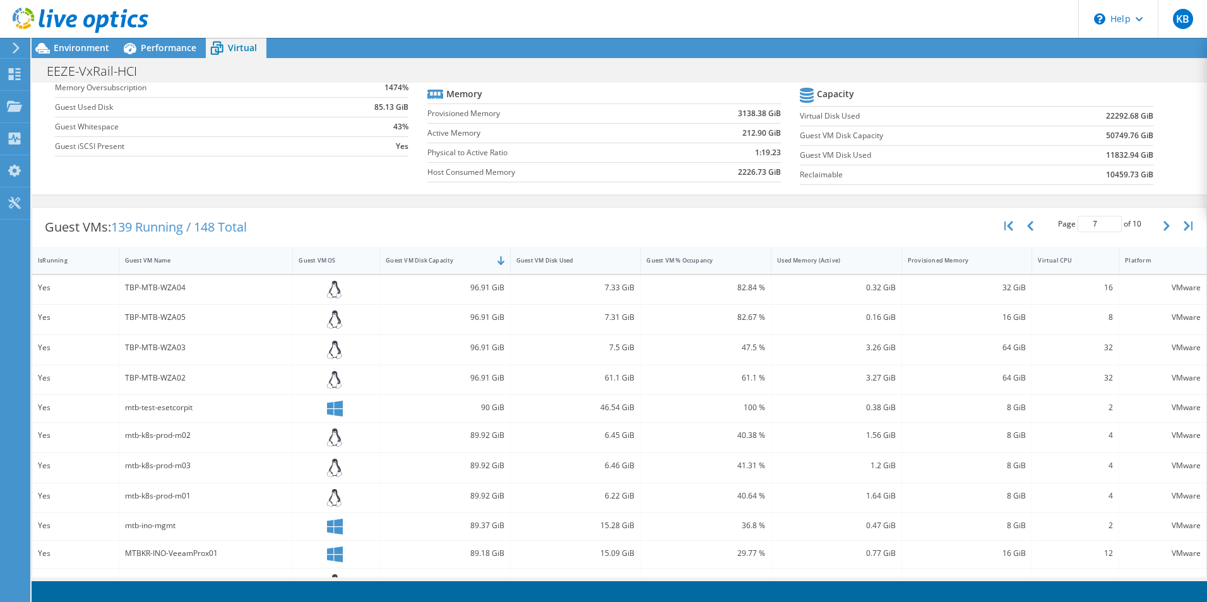
scroll to position [0, 0]
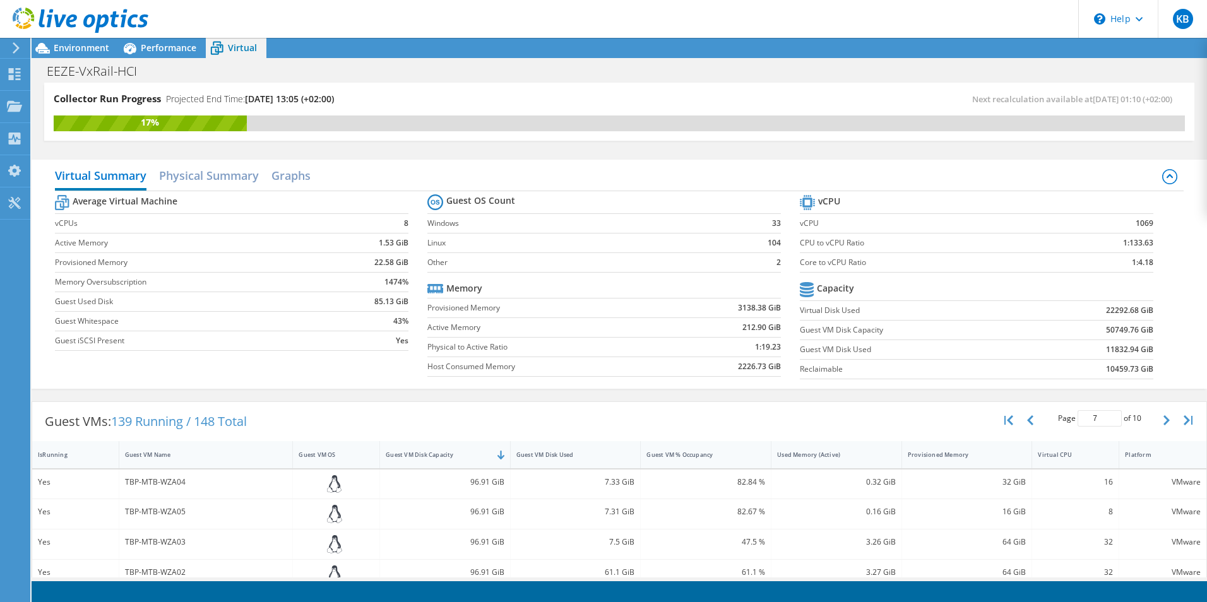
drag, startPoint x: 1159, startPoint y: 420, endPoint x: 965, endPoint y: 376, distance: 199.3
click at [1164, 420] on icon "button" at bounding box center [1167, 420] width 6 height 10
click at [1164, 417] on icon "button" at bounding box center [1167, 420] width 6 height 10
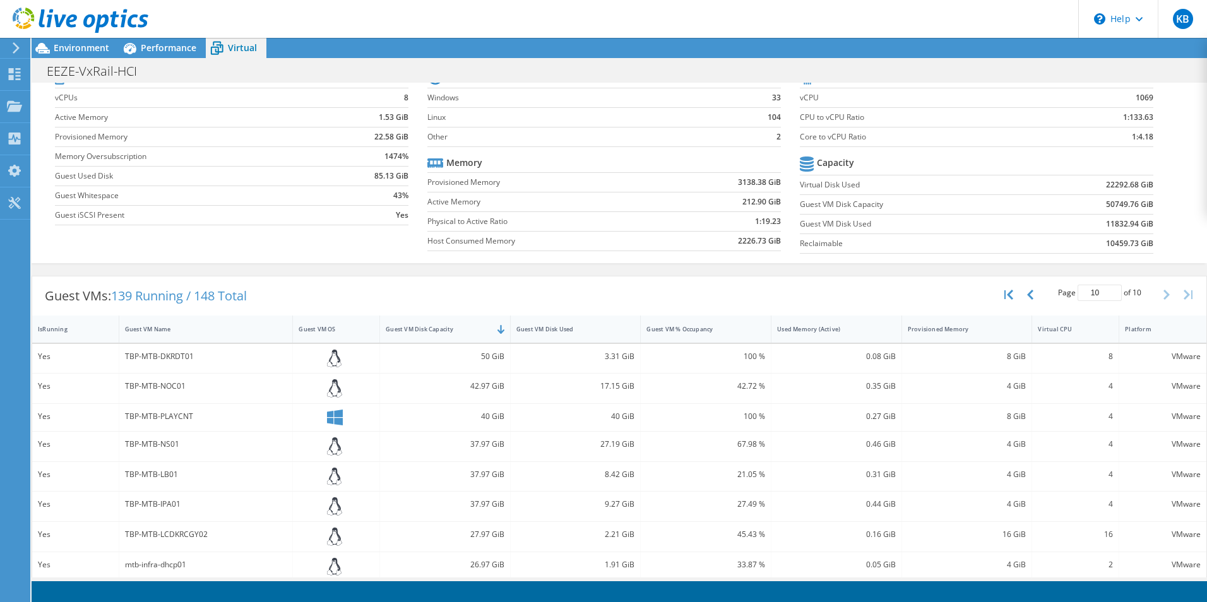
scroll to position [126, 0]
click at [692, 326] on div "Guest VM % Occupancy" at bounding box center [698, 329] width 104 height 8
type input "1"
click at [692, 326] on div "Guest VM % Occupancy" at bounding box center [698, 329] width 104 height 8
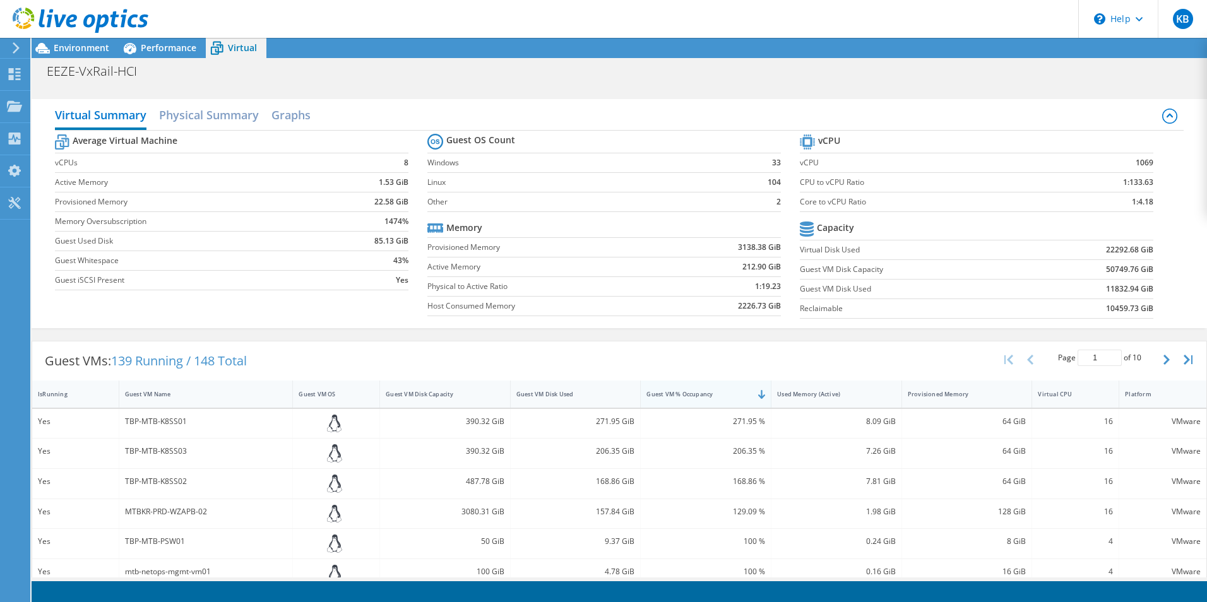
scroll to position [27, 0]
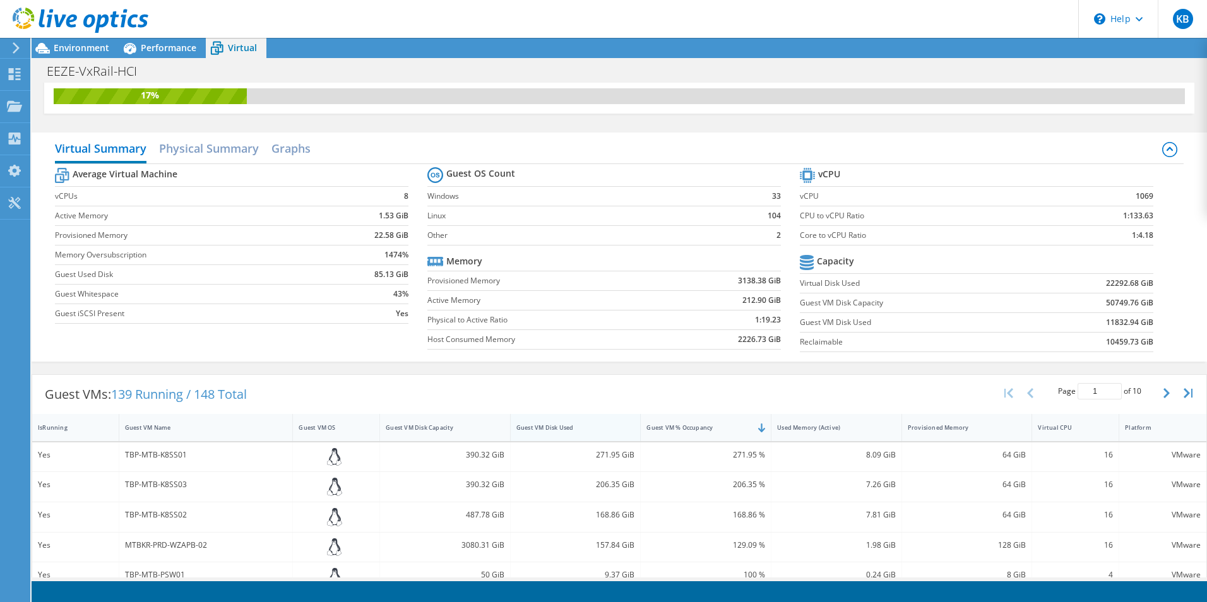
click at [561, 428] on div "Guest VM Disk Used" at bounding box center [568, 428] width 104 height 8
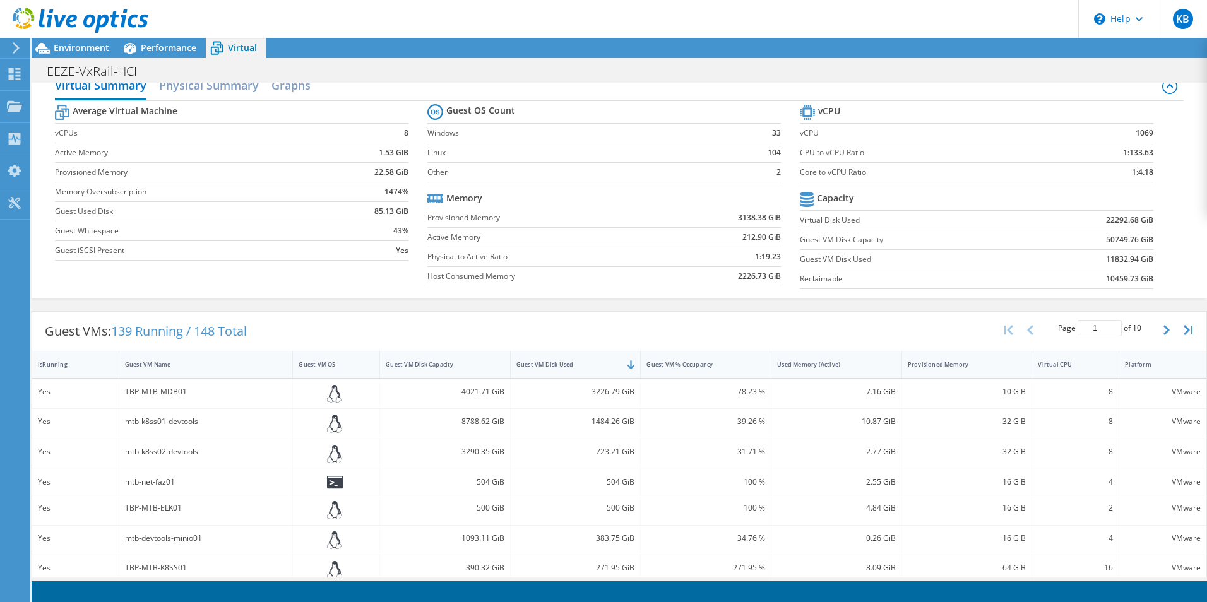
scroll to position [265, 0]
